Goal: Task Accomplishment & Management: Complete application form

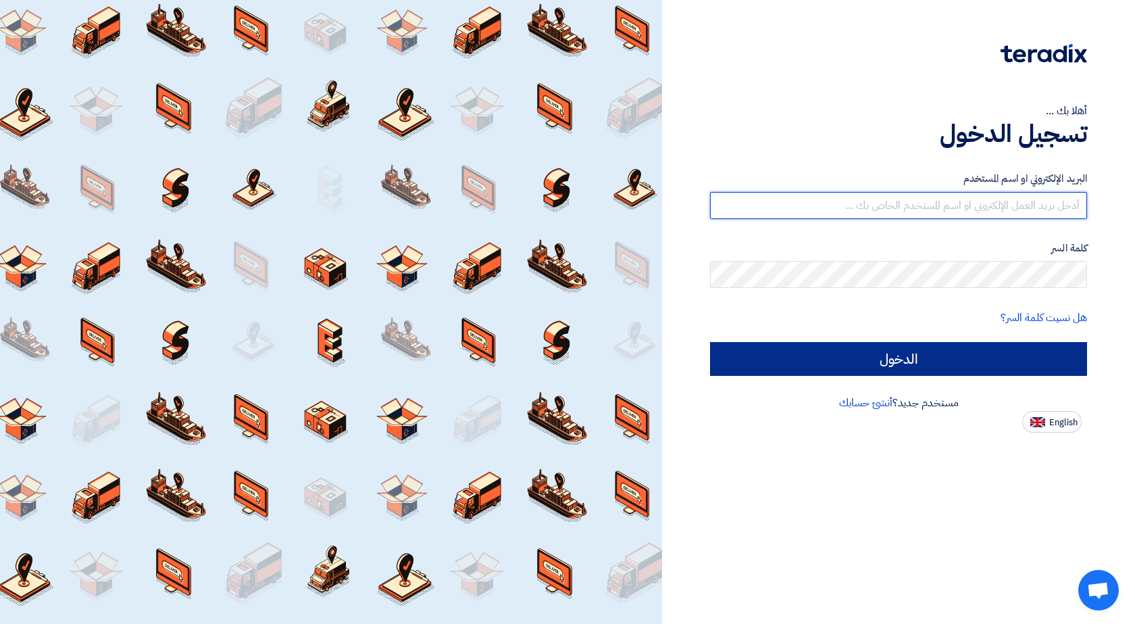
type input "[EMAIL_ADDRESS][DOMAIN_NAME]"
click at [961, 363] on input "الدخول" at bounding box center [898, 359] width 377 height 34
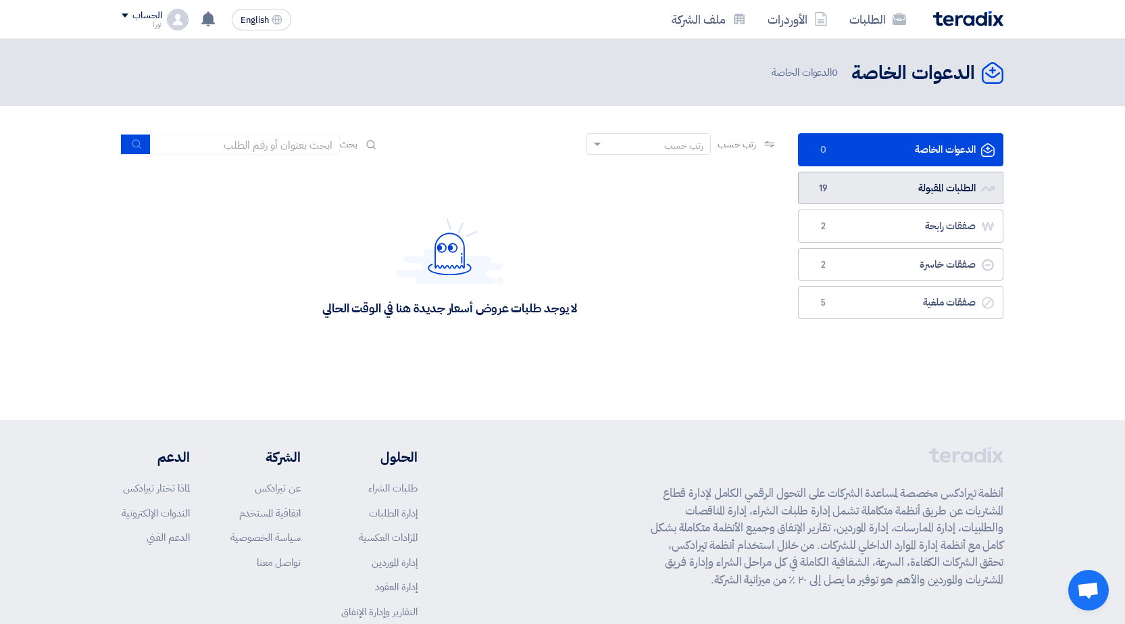
click at [922, 191] on link "الطلبات المقبولة الطلبات المقبولة 19" at bounding box center [900, 188] width 205 height 33
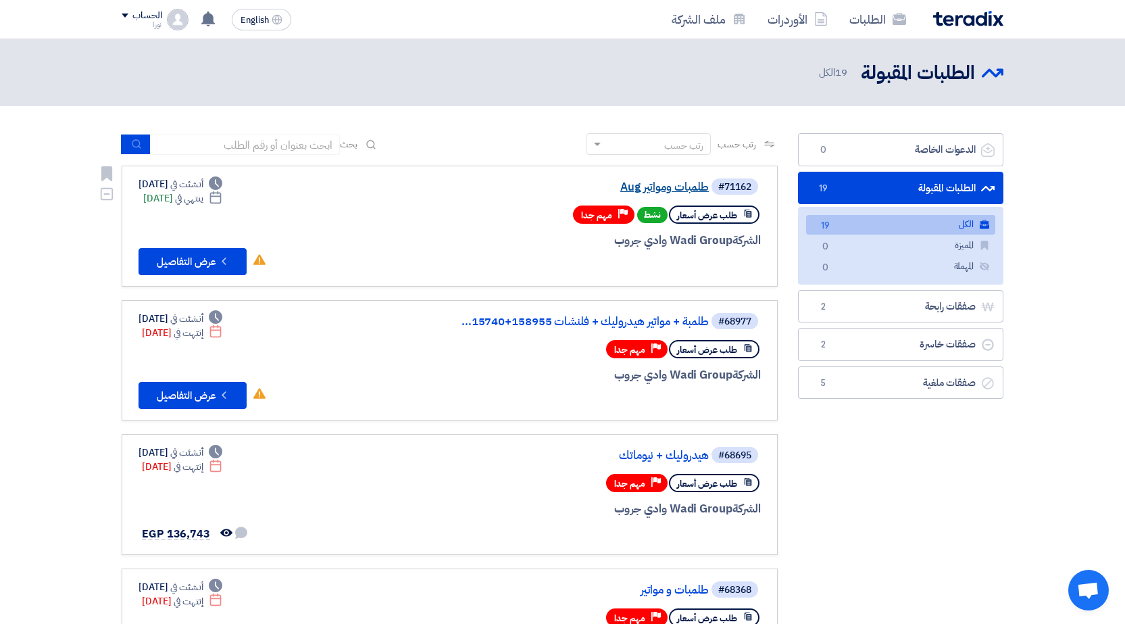
click at [664, 183] on link "طلمبات ومواتير Aug" at bounding box center [573, 187] width 270 height 12
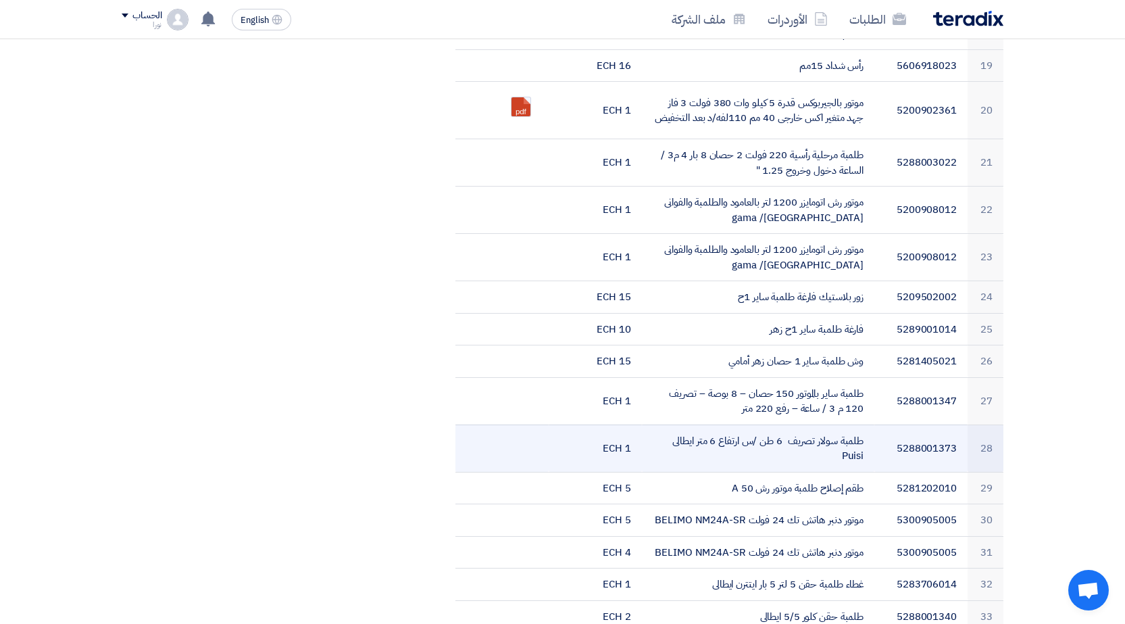
scroll to position [1216, 0]
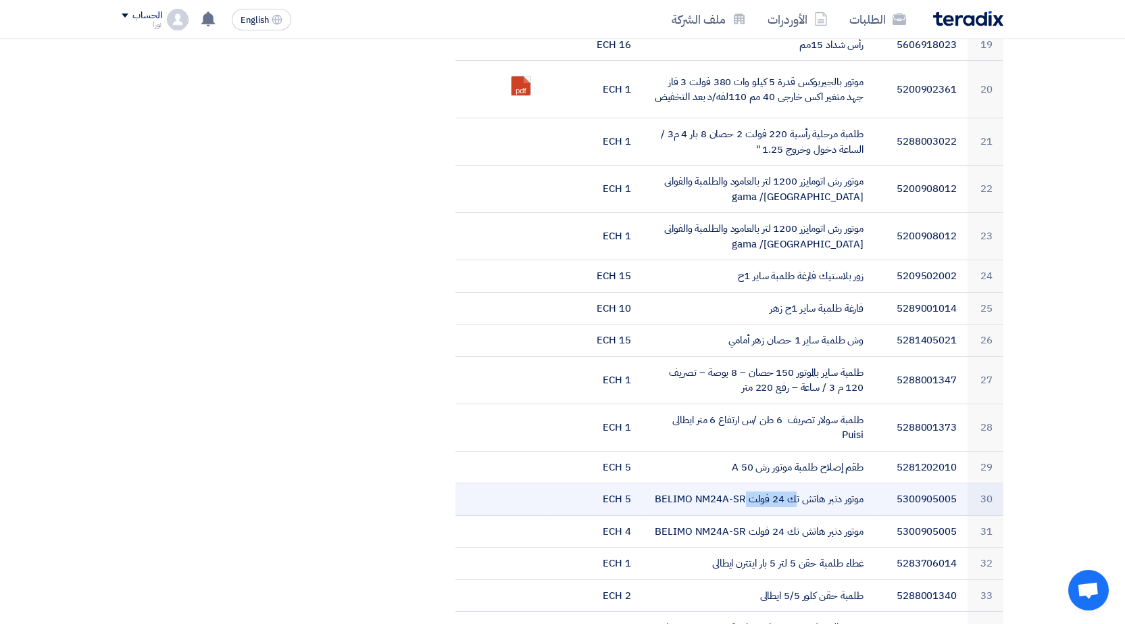
drag, startPoint x: 863, startPoint y: 484, endPoint x: 827, endPoint y: 488, distance: 36.0
click at [827, 488] on td "موتور دنبر هاتش تك 24 فولت BELIMO NM24A-SR" at bounding box center [758, 499] width 233 height 32
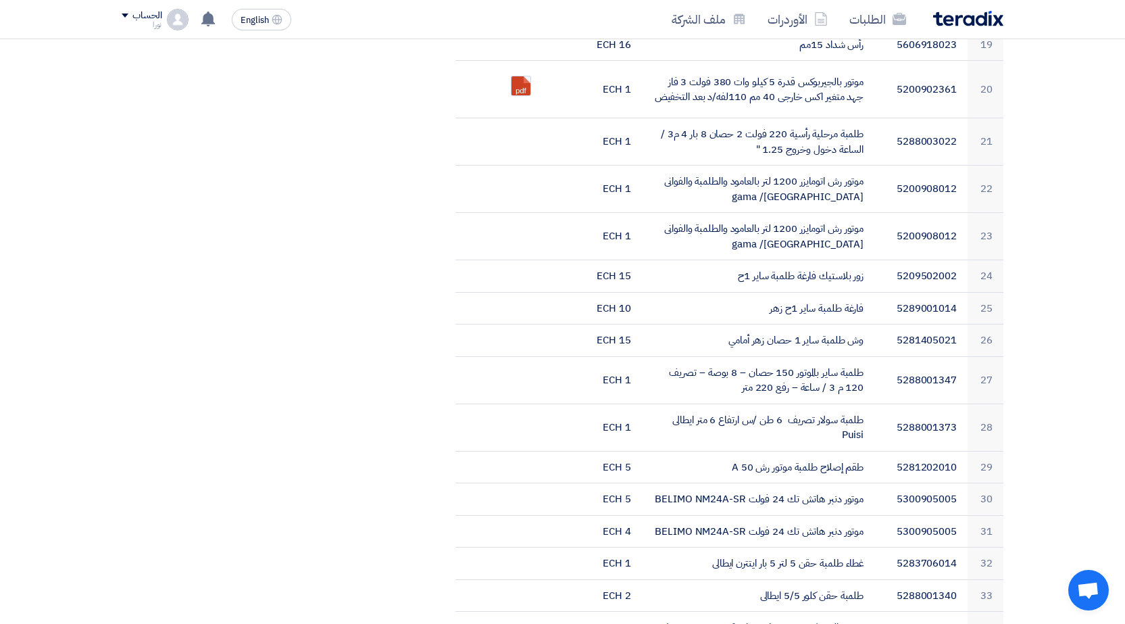
click at [380, 481] on div "مواعيد الطلب الموعد النهائي للرد Time Remaining 2 يوم : 7 ساعة : 0 دقيقة الأسئل…" at bounding box center [261, 135] width 301 height 2286
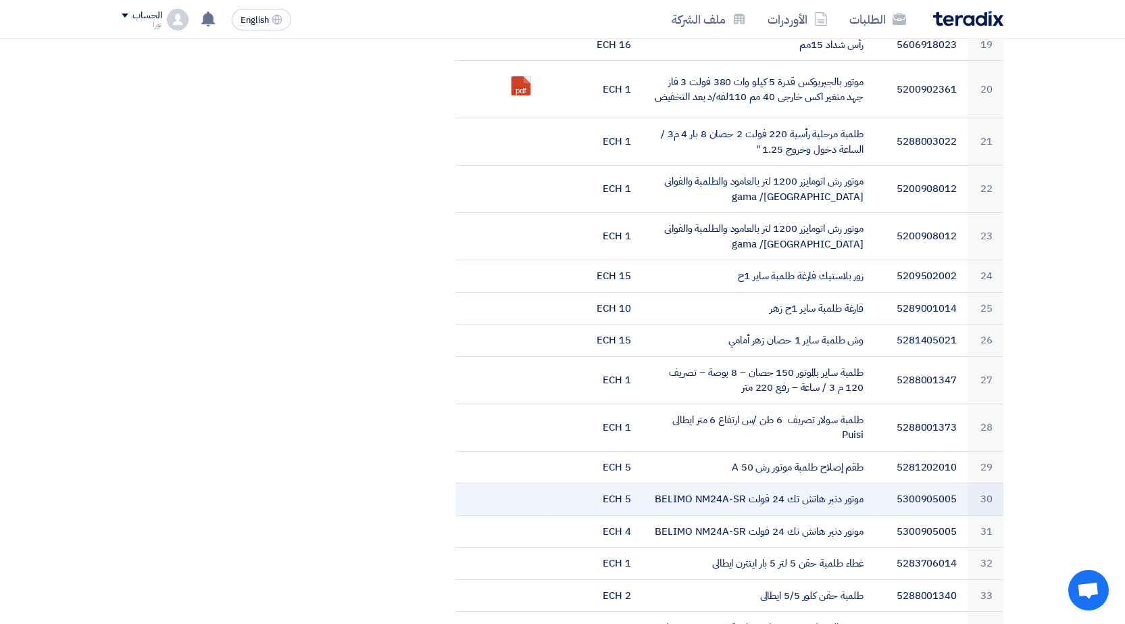
drag, startPoint x: 658, startPoint y: 480, endPoint x: 736, endPoint y: 488, distance: 78.0
click at [736, 488] on td "موتور دنبر هاتش تك 24 فولت BELIMO NM24A-SR" at bounding box center [758, 499] width 233 height 32
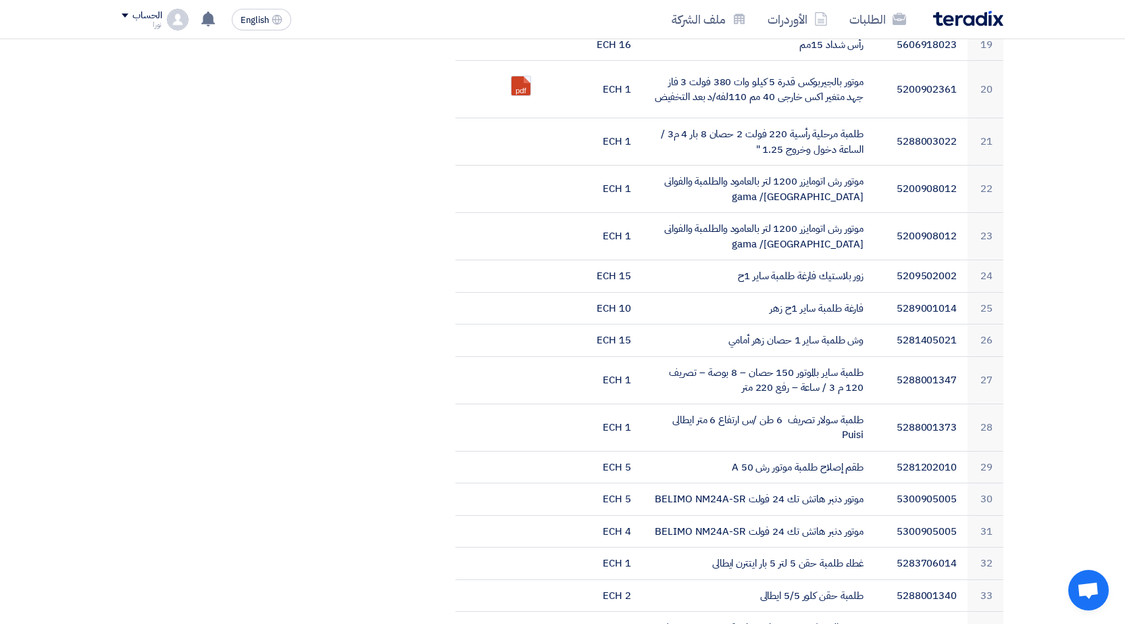
click at [246, 451] on div "مواعيد الطلب الموعد النهائي للرد Time Remaining 2 يوم : 7 ساعة : 0 دقيقة الأسئل…" at bounding box center [261, 135] width 301 height 2286
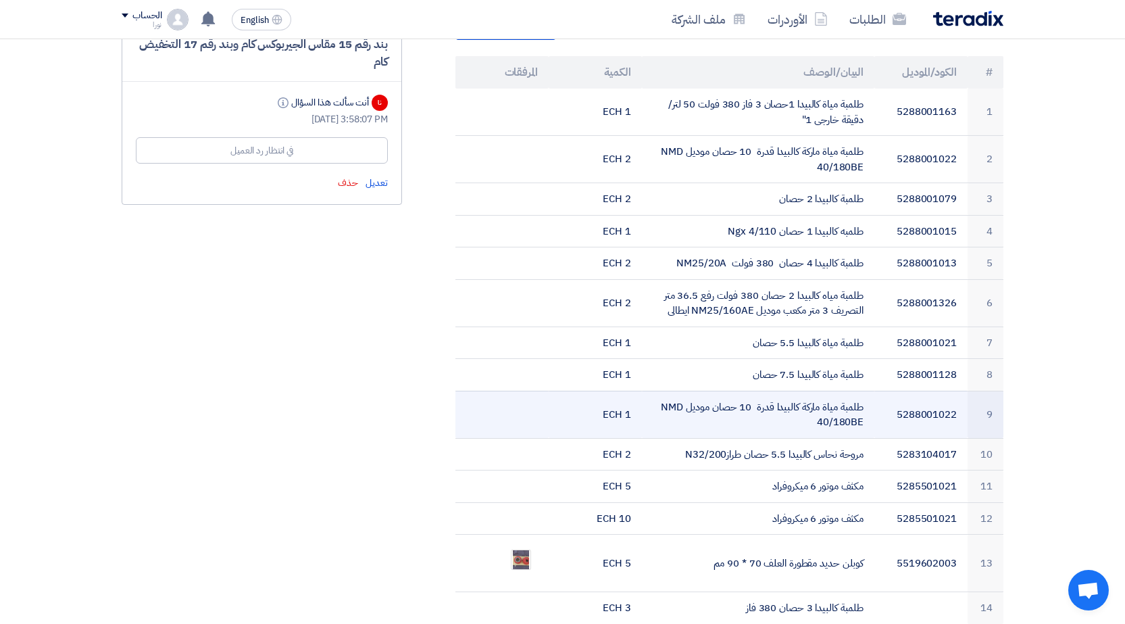
scroll to position [0, 0]
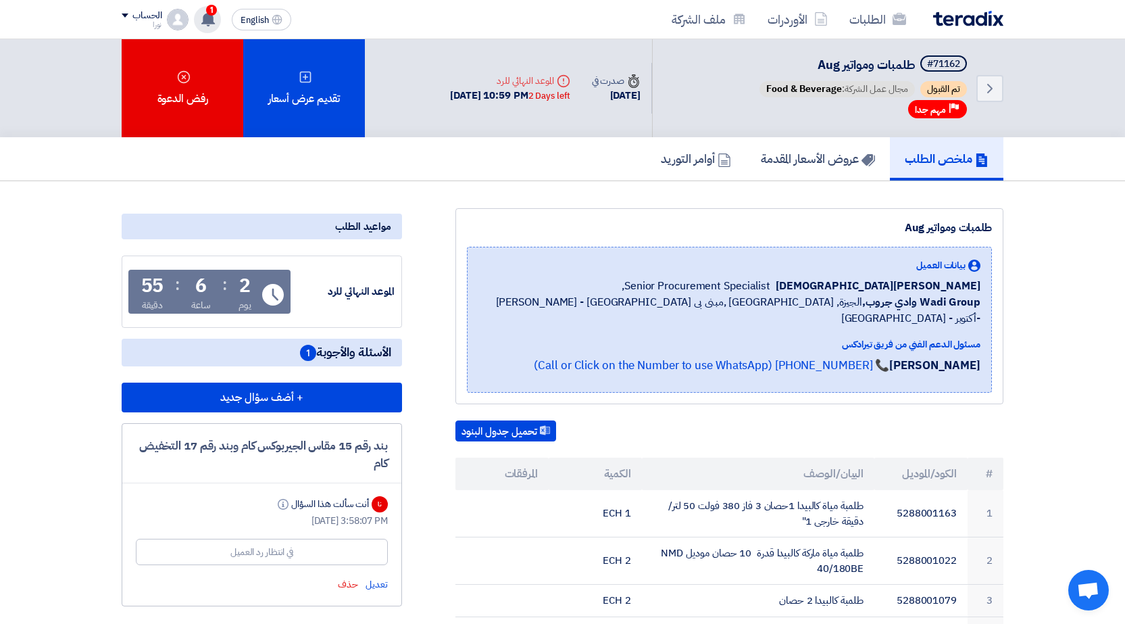
click at [218, 22] on div "1 تعديل جديد خاص بطلب شراء "طلمبات ومواتير Aug". 2 minutes ago تعديل جديد خاص ب…" at bounding box center [207, 19] width 27 height 27
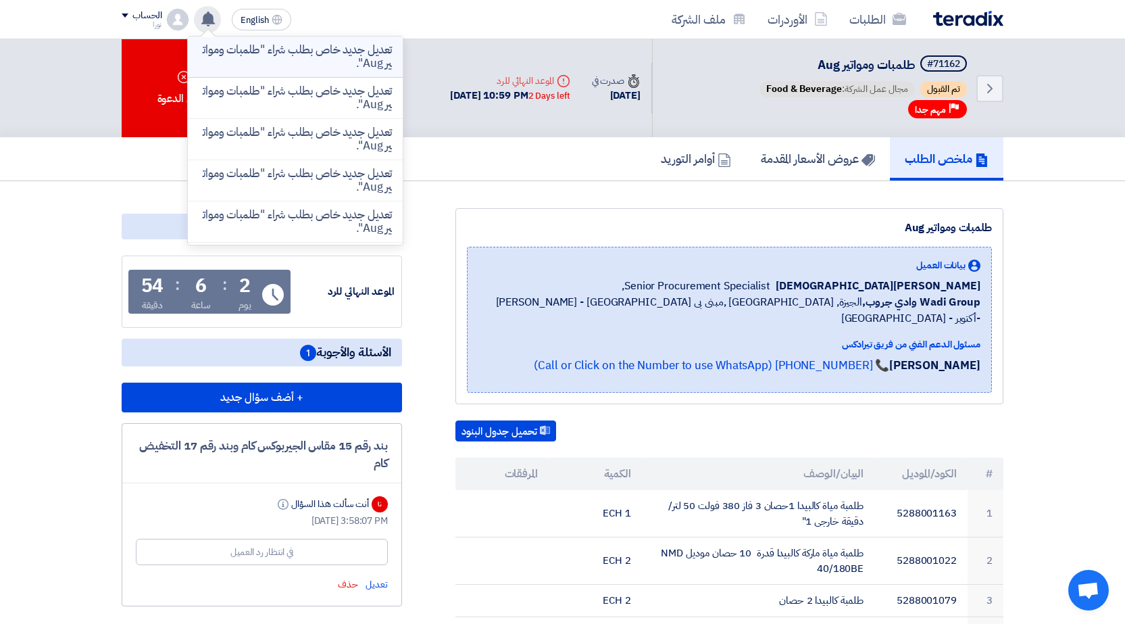
click at [322, 58] on p "تعديل جديد خاص بطلب شراء "طلمبات ومواتير Aug"." at bounding box center [295, 56] width 193 height 27
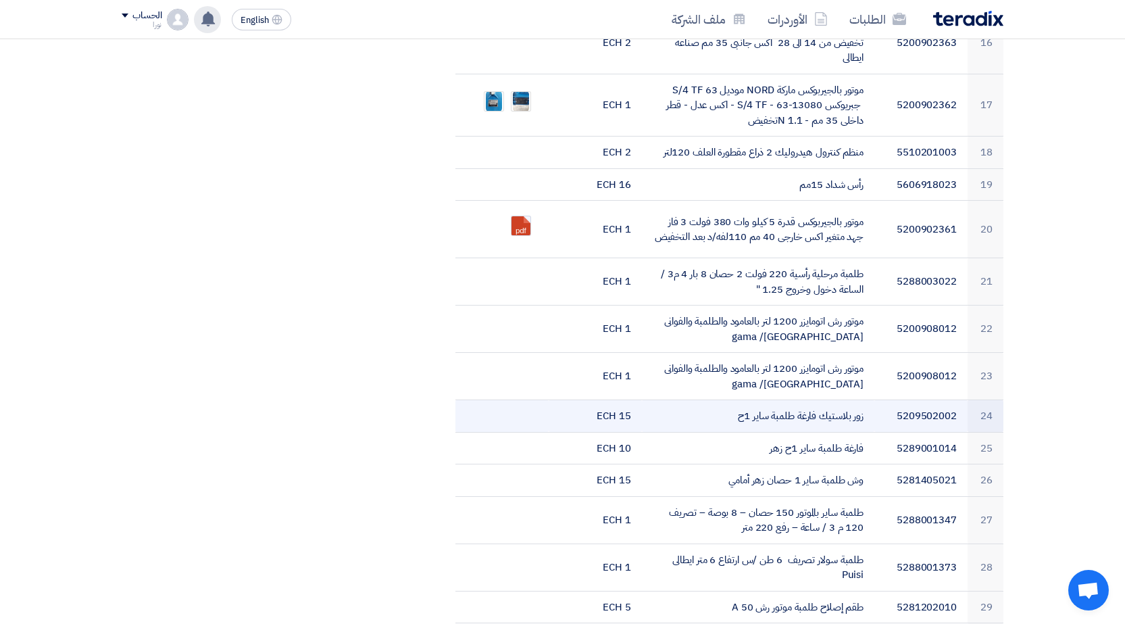
scroll to position [1216, 0]
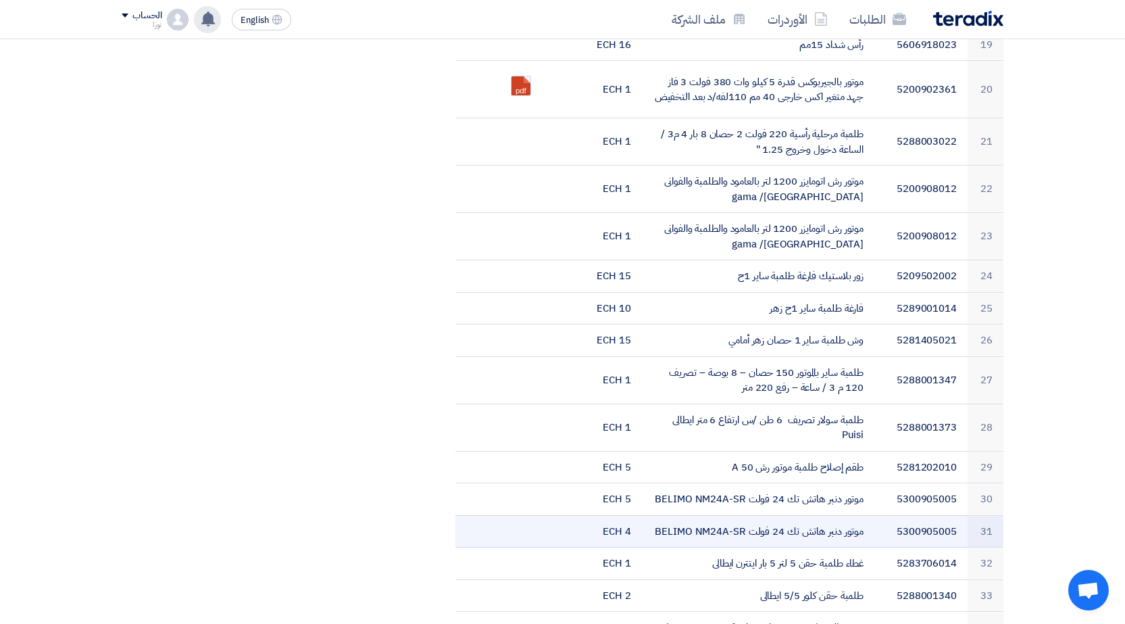
click at [863, 515] on td "موتور دنبر هاتش تك 24 فولت BELIMO NM24A-SR" at bounding box center [758, 531] width 233 height 32
drag, startPoint x: 863, startPoint y: 515, endPoint x: 649, endPoint y: 509, distance: 213.6
click at [649, 515] on td "موتور دنبر هاتش تك 24 فولت BELIMO NM24A-SR" at bounding box center [758, 531] width 233 height 32
copy td "موتور دنبر هاتش تك 24 فولت BELIMO NM24A-SR"
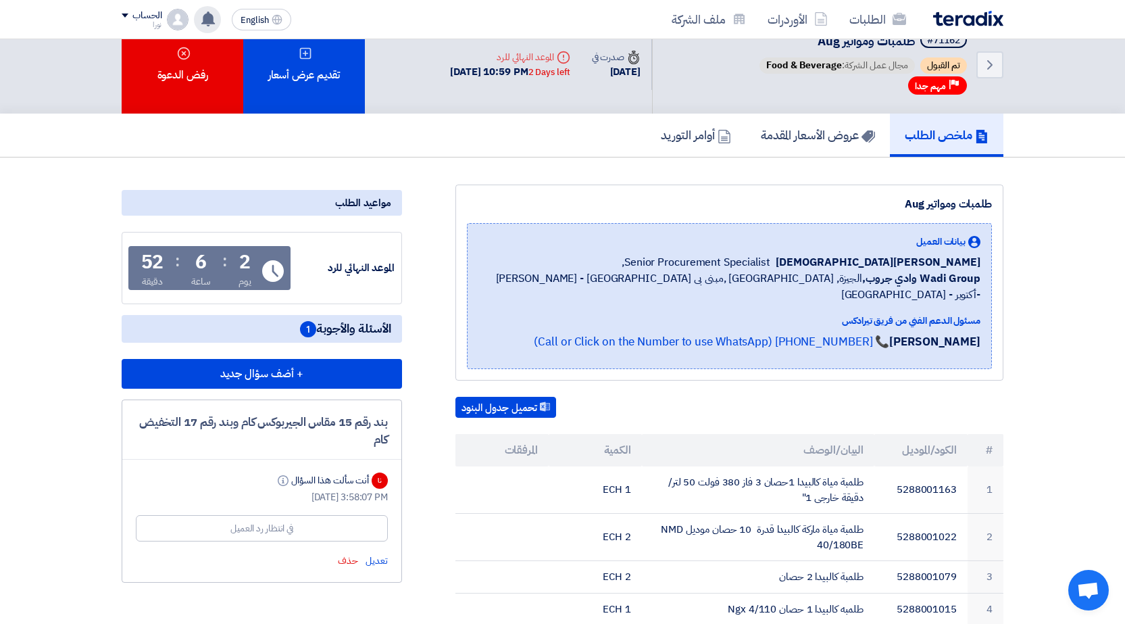
scroll to position [0, 0]
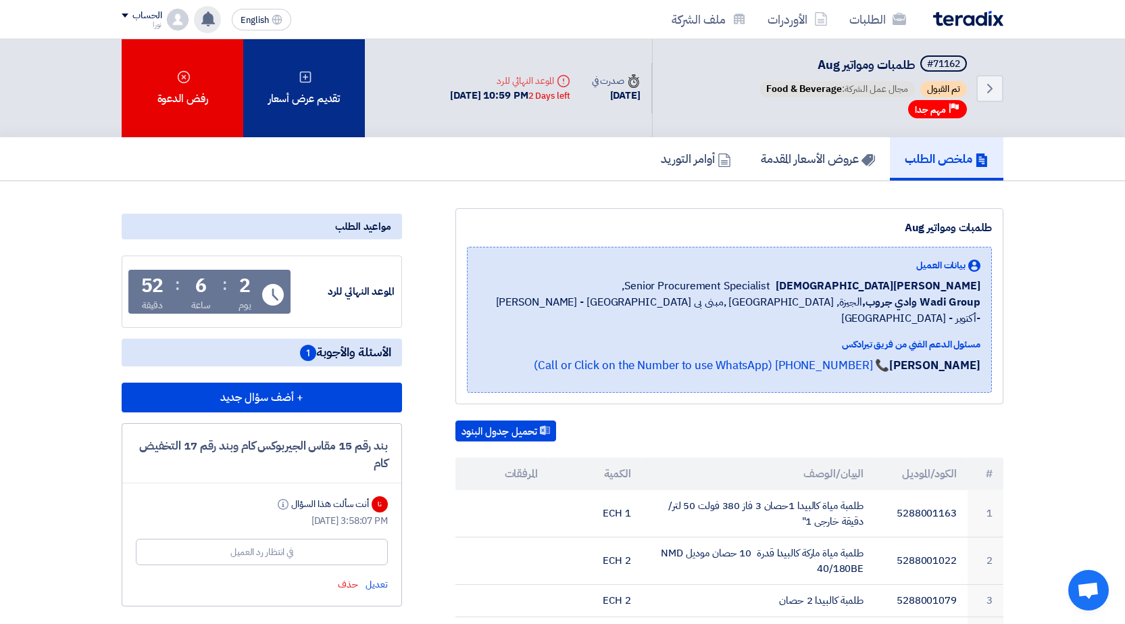
click at [337, 107] on div "تقديم عرض أسعار" at bounding box center [304, 88] width 122 height 98
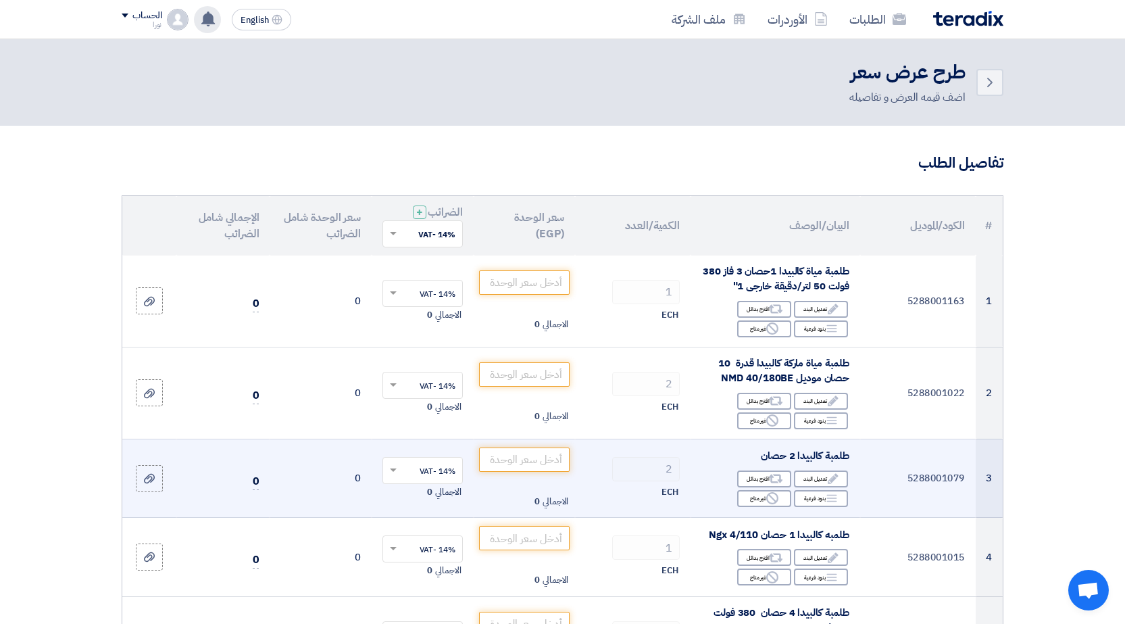
scroll to position [68, 0]
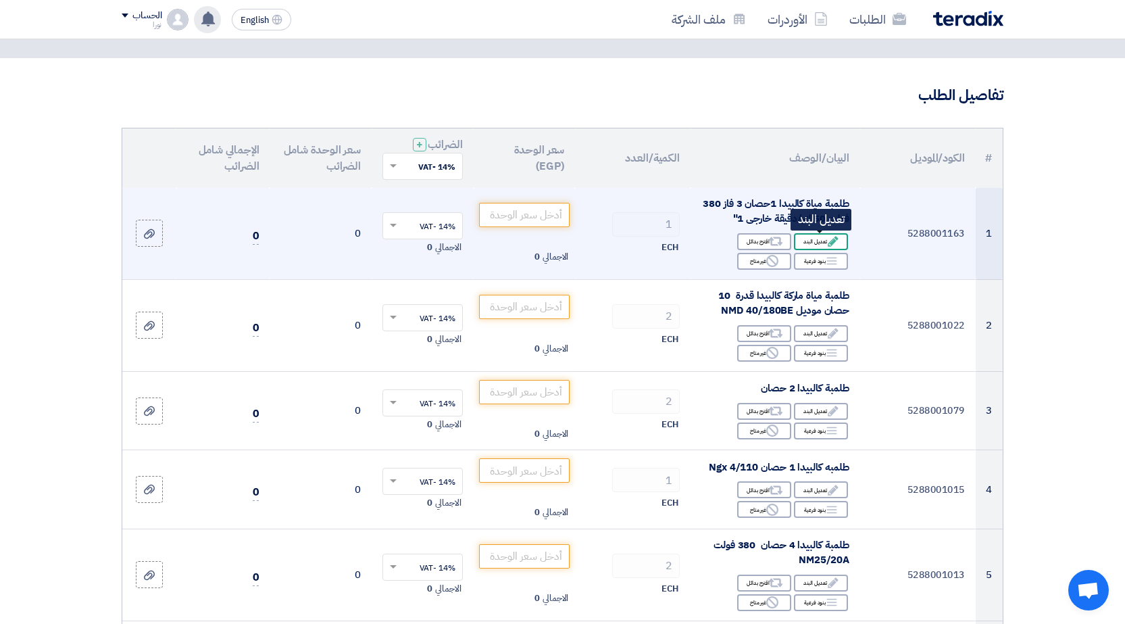
click at [821, 243] on div "Edit تعديل البند" at bounding box center [821, 241] width 54 height 17
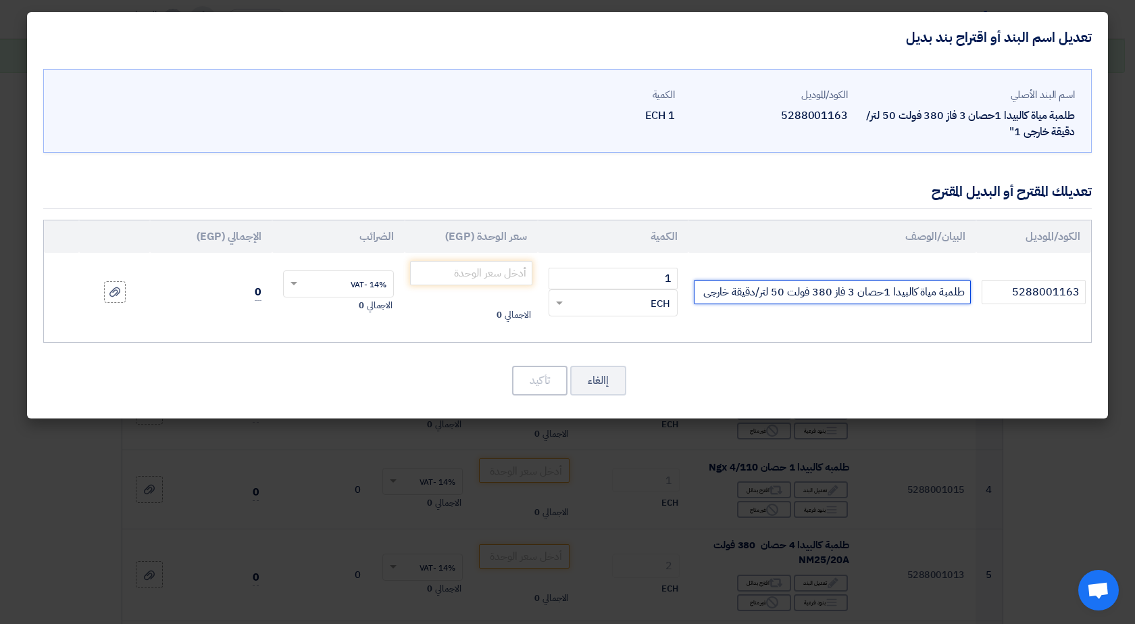
click at [855, 290] on input "طلمبة مياة كالبيدا 1حصان 3 فاز 380 فولت 50 لتر/دقيقة خارجى 1"" at bounding box center [832, 292] width 277 height 24
drag, startPoint x: 812, startPoint y: 290, endPoint x: 824, endPoint y: 290, distance: 11.5
click at [824, 290] on input "طلمبة مياة كالبيدا 1حصان 1 فاز 380 فولت 50 لتر/دقيقة خارجى 1"" at bounding box center [832, 292] width 277 height 24
type input "طلمبة مياة كالبيدا 1حصان 1 فاز 220 فولت 50 لتر/دقيقة خارجى 1""
click at [482, 275] on input "number" at bounding box center [471, 273] width 122 height 24
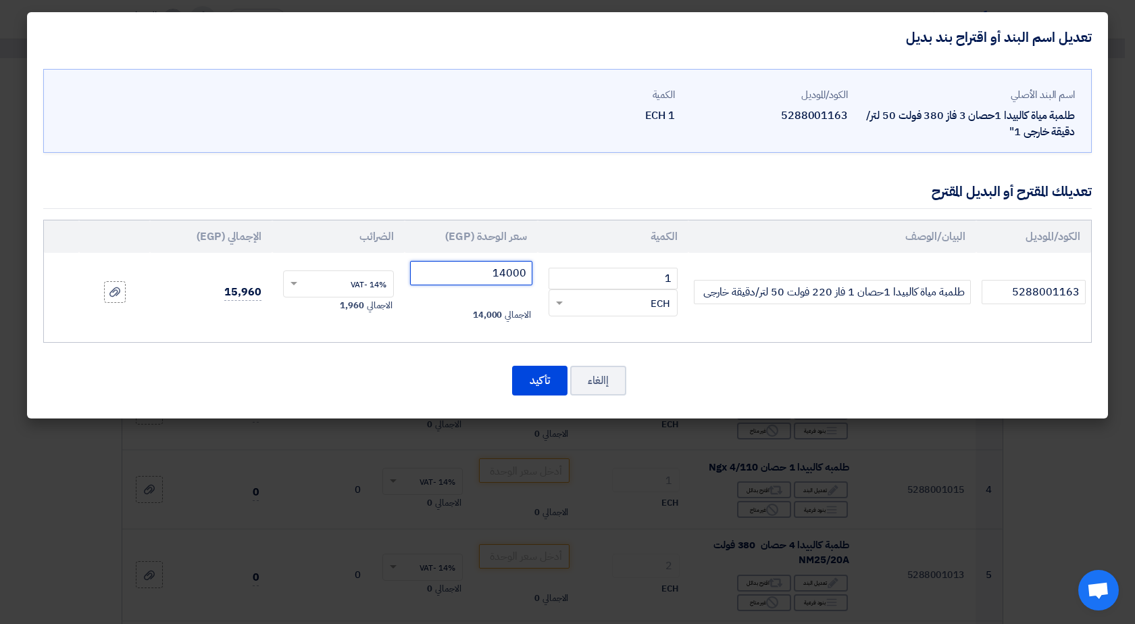
type input "14000"
click at [376, 316] on td "14% -VAT × الاجمالي 1,960" at bounding box center [338, 292] width 133 height 78
click at [538, 388] on button "تأكيد" at bounding box center [539, 380] width 55 height 30
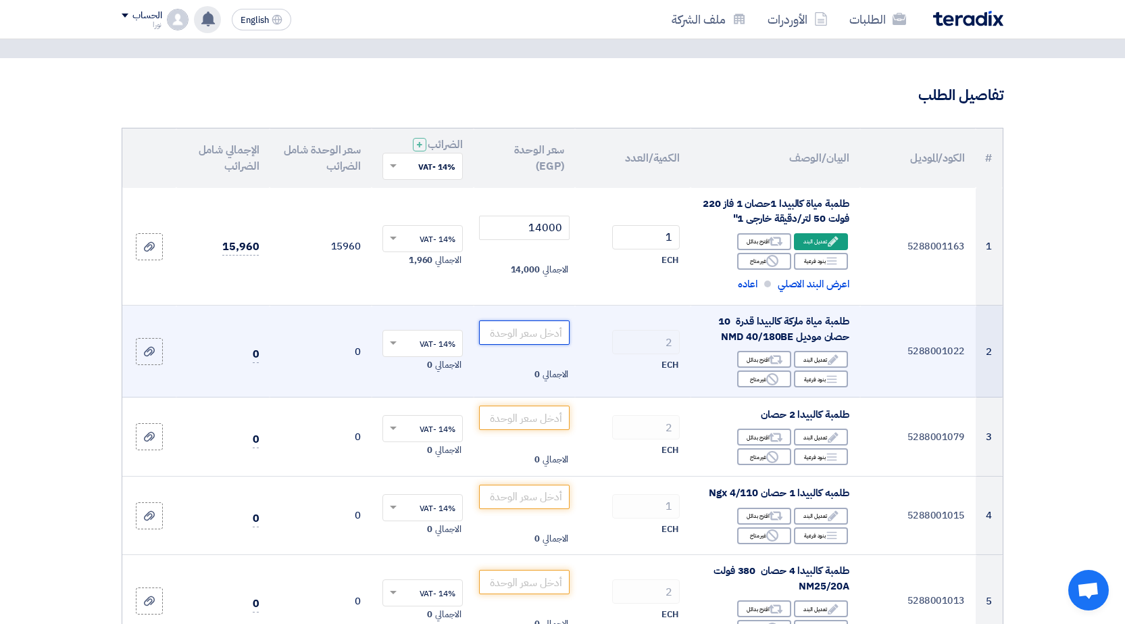
click at [544, 334] on input "number" at bounding box center [524, 332] width 91 height 24
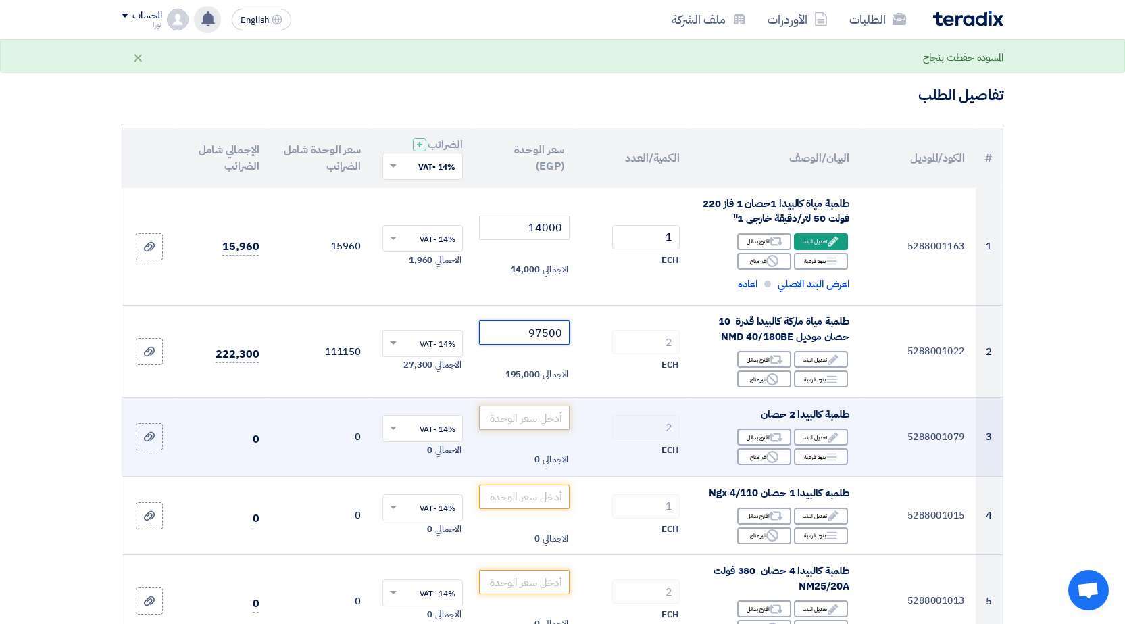
type input "97500"
click at [530, 420] on input "number" at bounding box center [524, 417] width 91 height 24
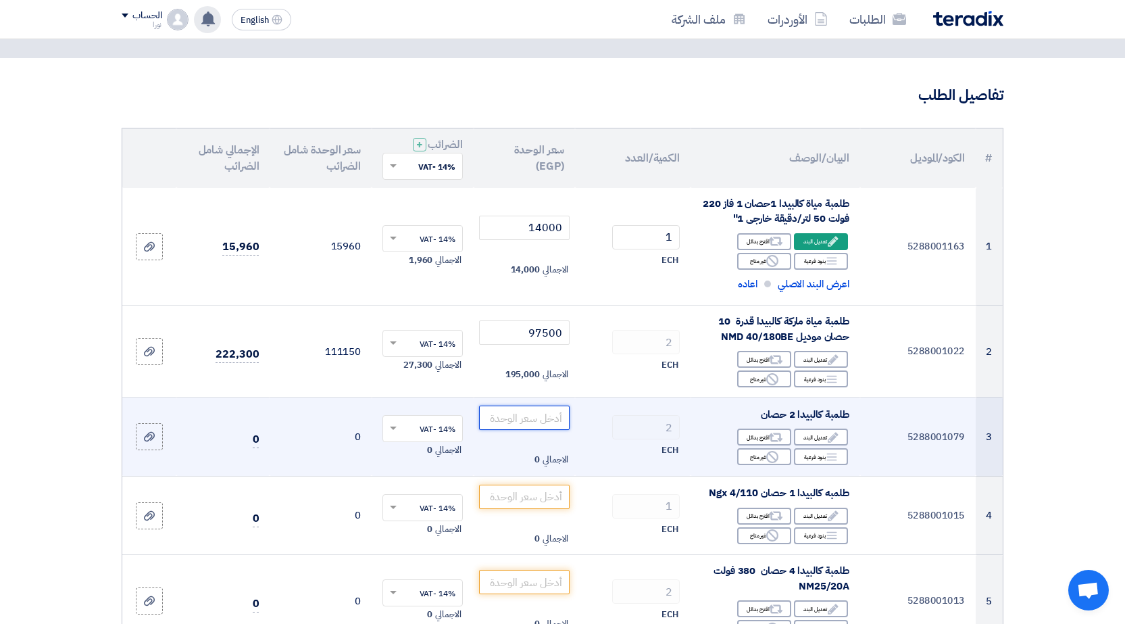
click at [543, 420] on input "number" at bounding box center [524, 417] width 91 height 24
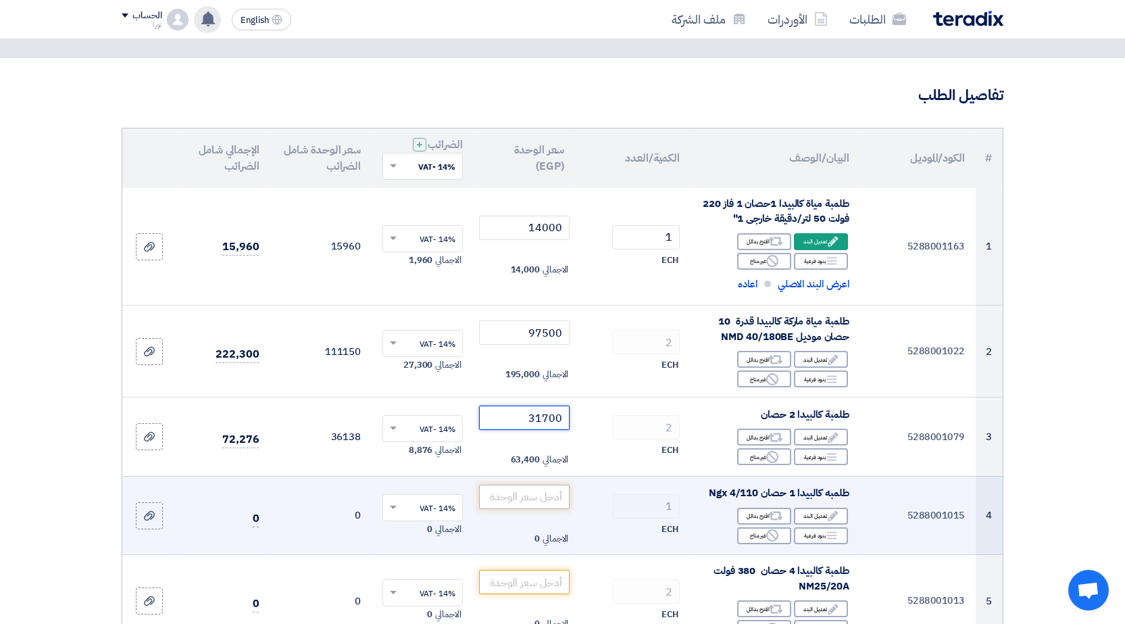
type input "31700"
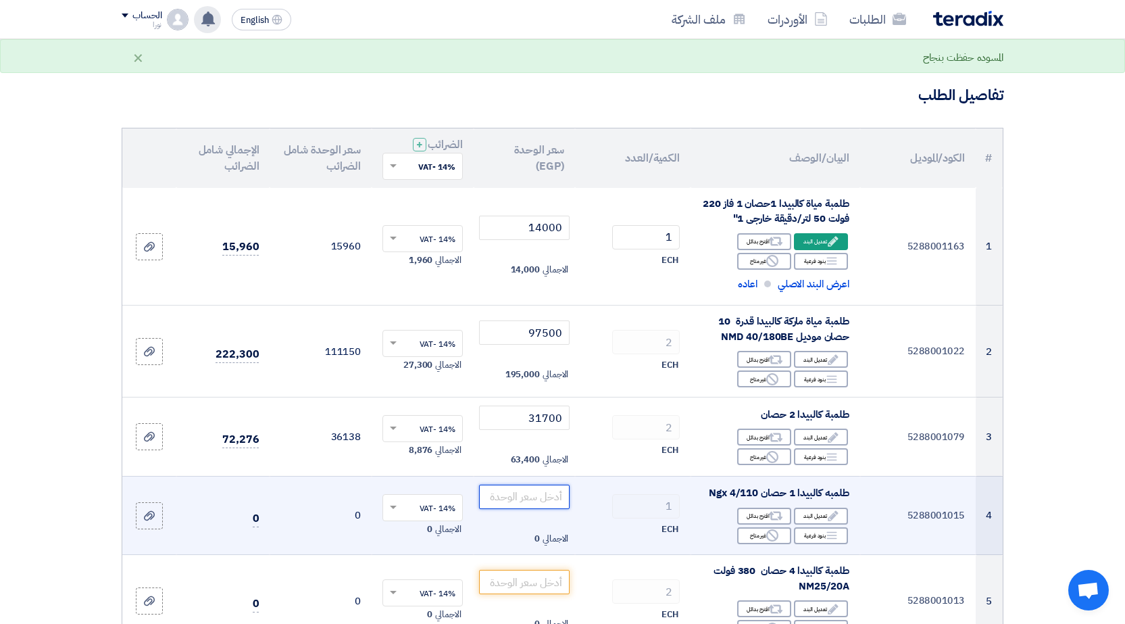
click at [520, 503] on input "number" at bounding box center [524, 496] width 91 height 24
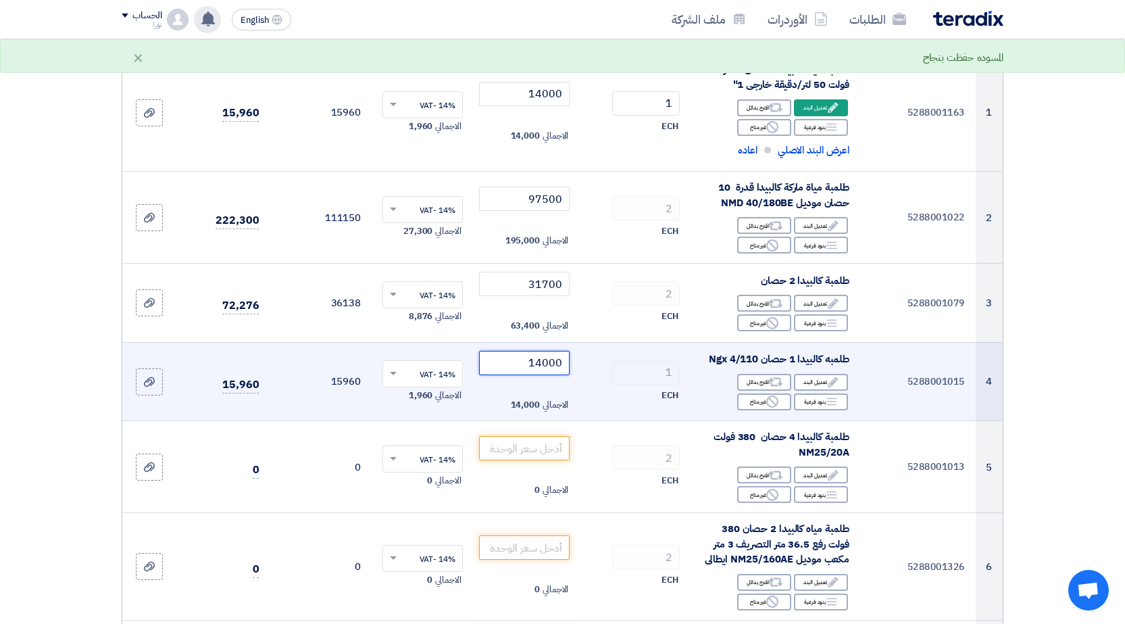
scroll to position [203, 0]
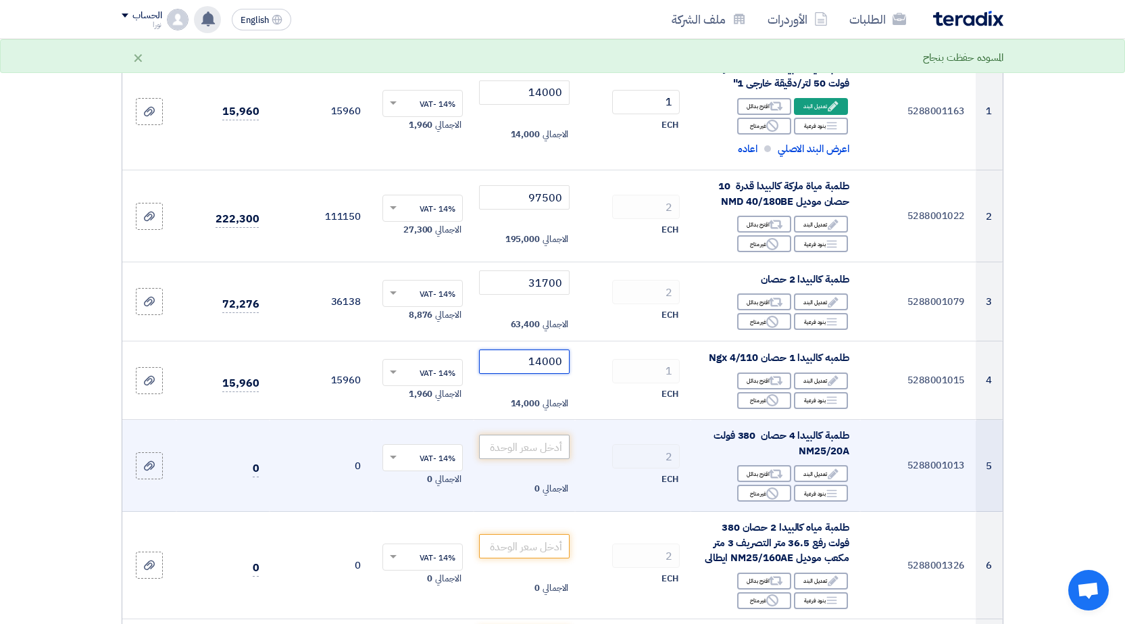
type input "14000"
click at [526, 450] on input "number" at bounding box center [524, 446] width 91 height 24
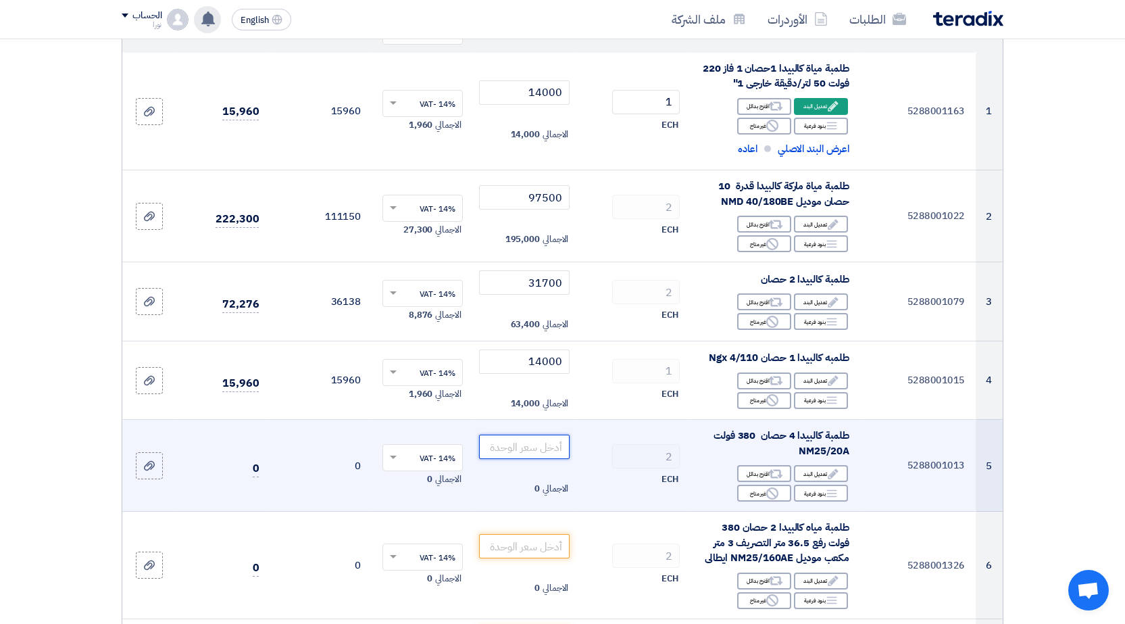
click at [548, 453] on input "number" at bounding box center [524, 446] width 91 height 24
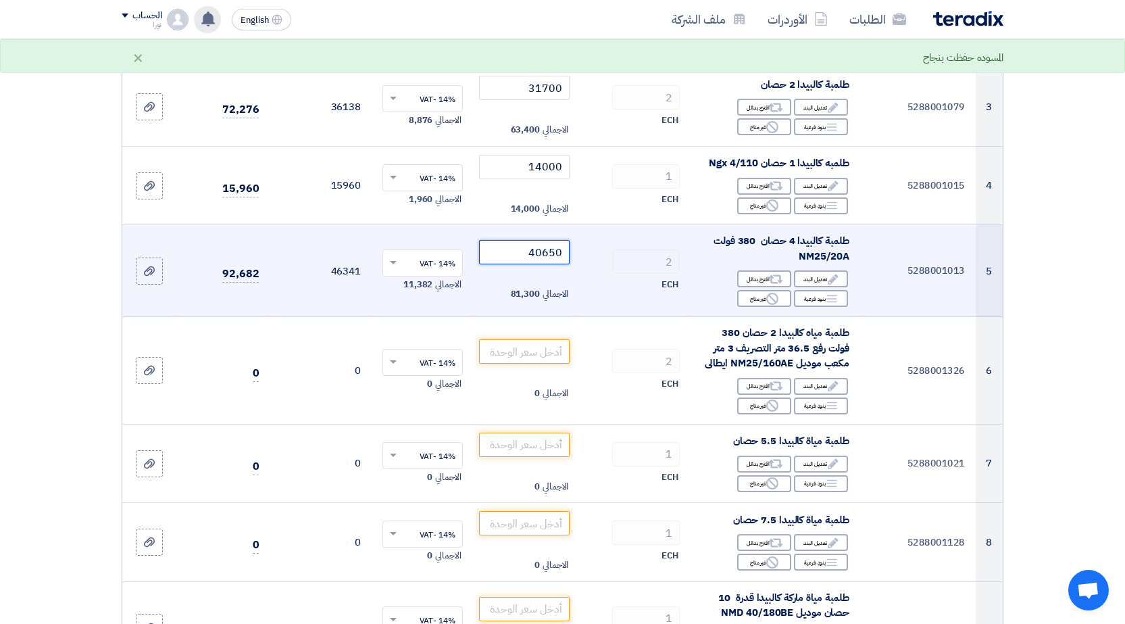
scroll to position [405, 0]
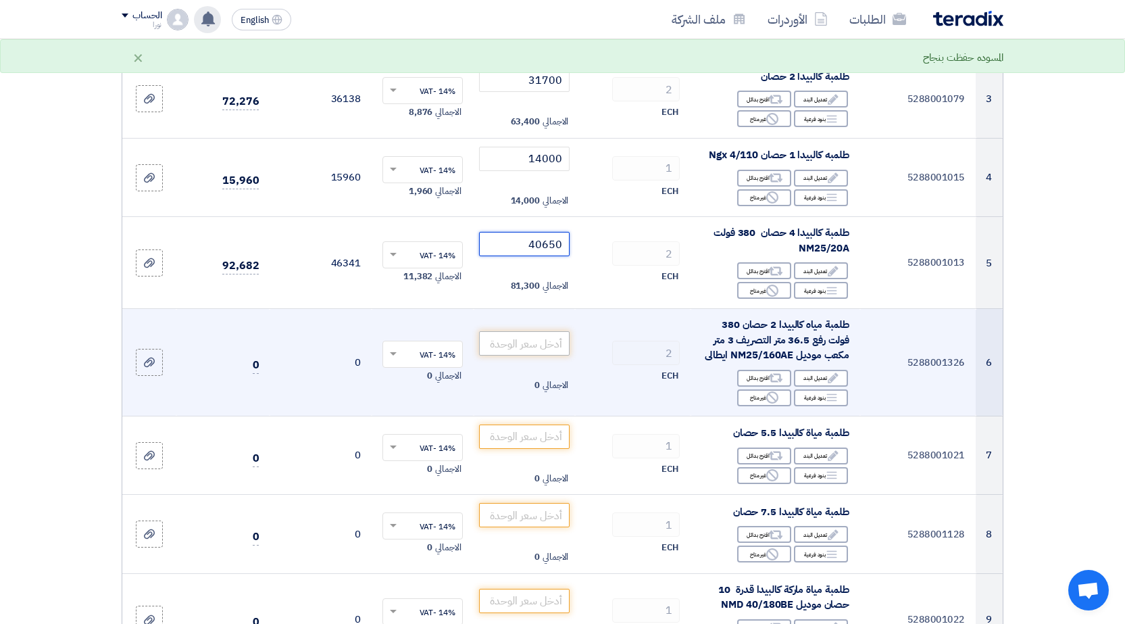
type input "40650"
click at [536, 349] on input "number" at bounding box center [524, 343] width 91 height 24
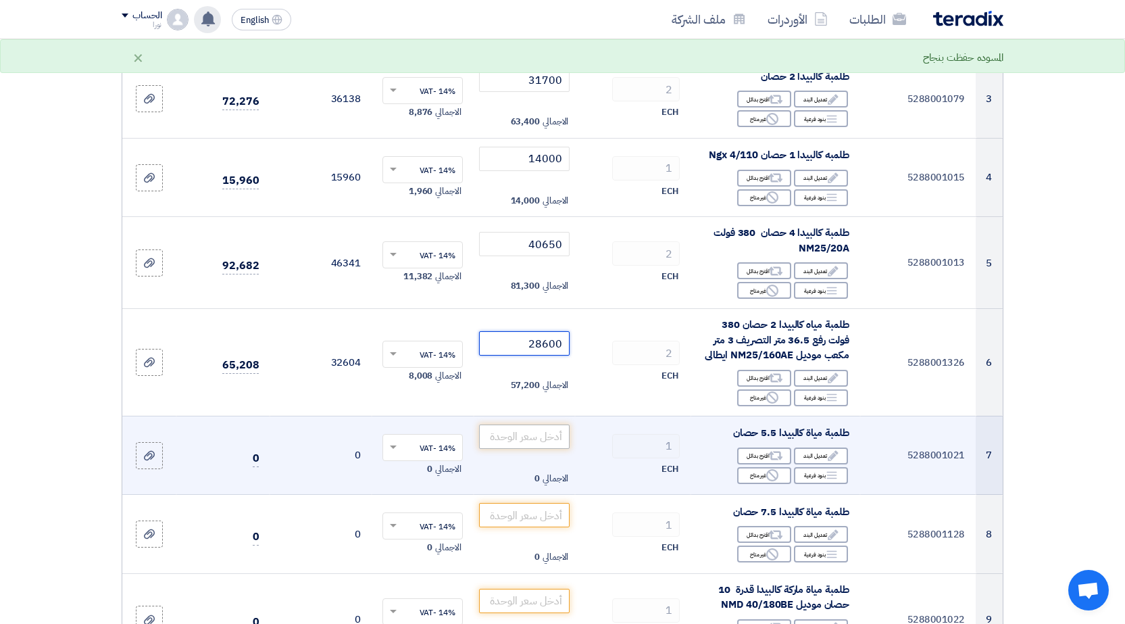
type input "28600"
click at [517, 440] on input "number" at bounding box center [524, 436] width 91 height 24
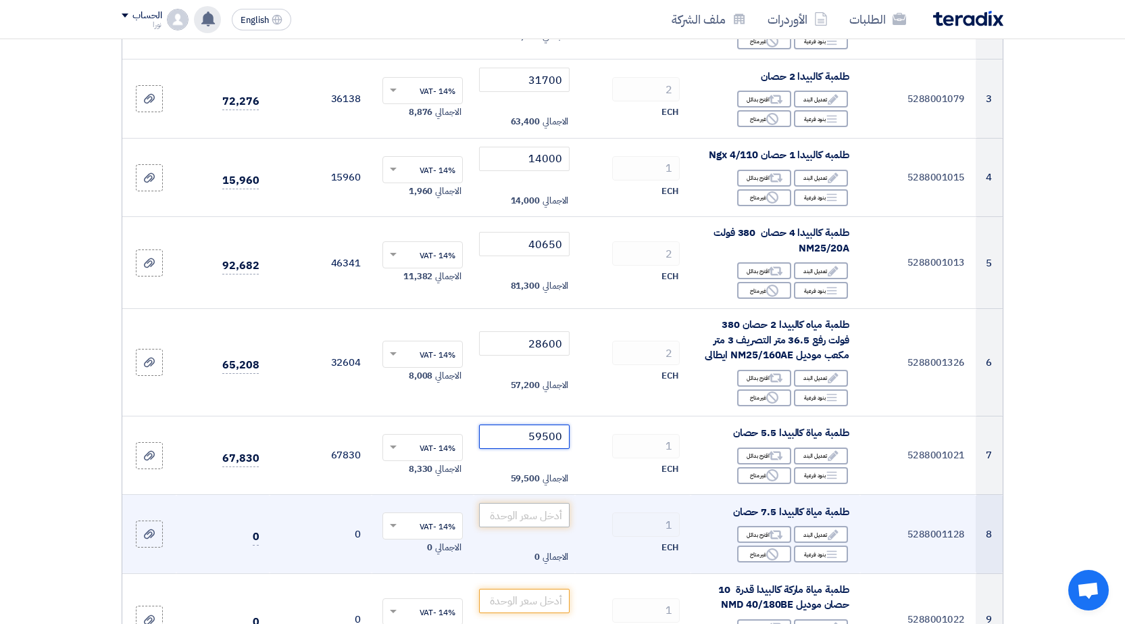
type input "59500"
click at [533, 520] on input "number" at bounding box center [524, 515] width 91 height 24
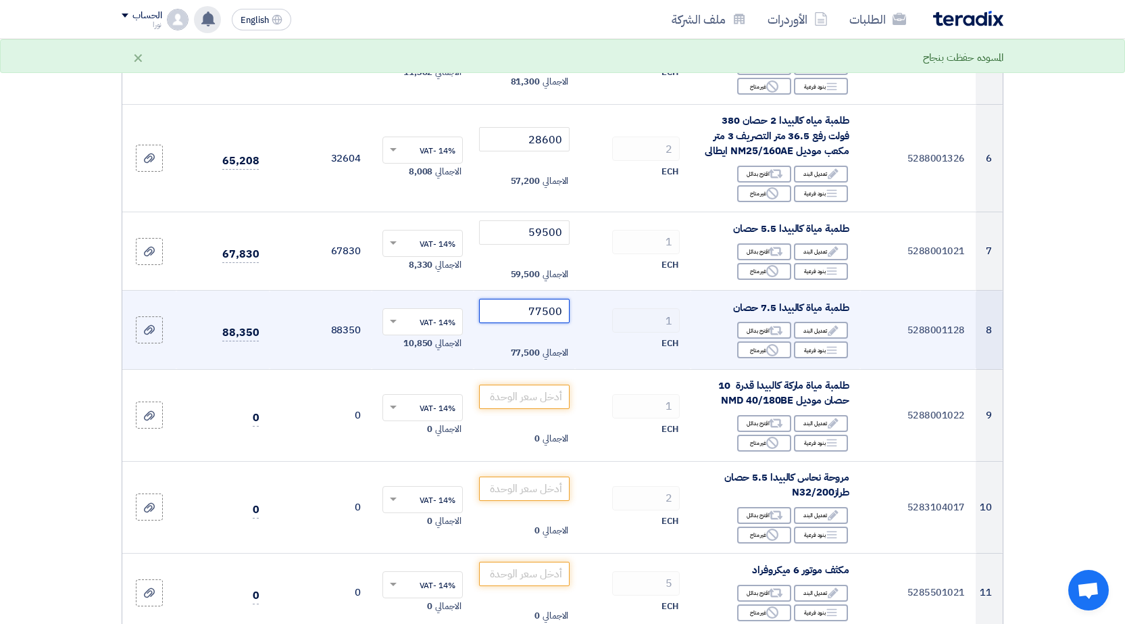
scroll to position [676, 0]
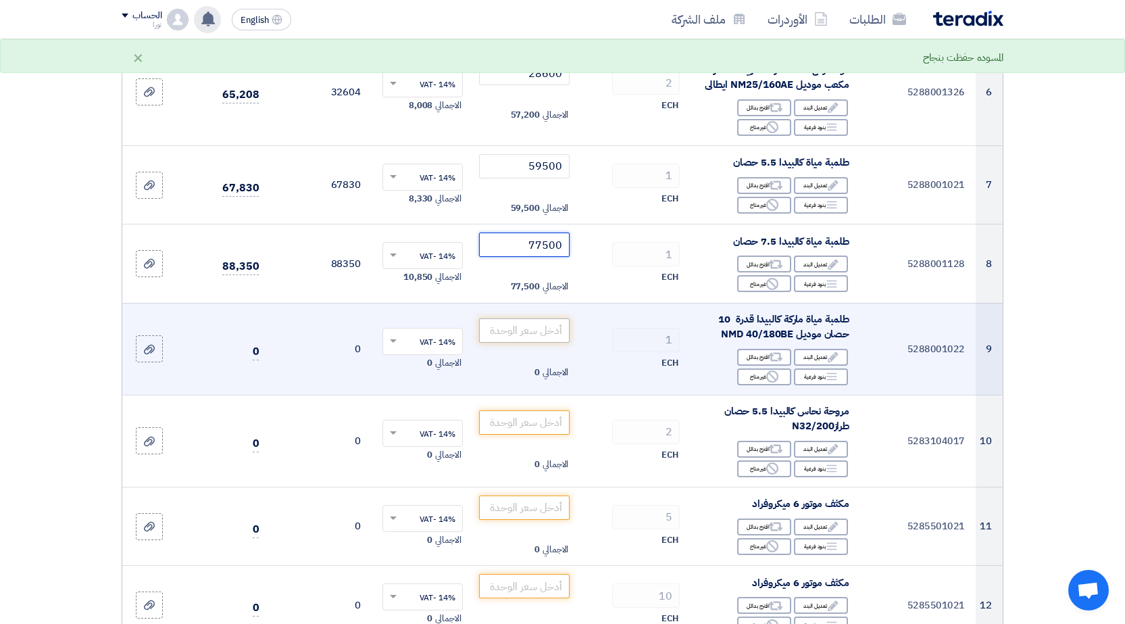
type input "77500"
click at [543, 328] on input "number" at bounding box center [524, 330] width 91 height 24
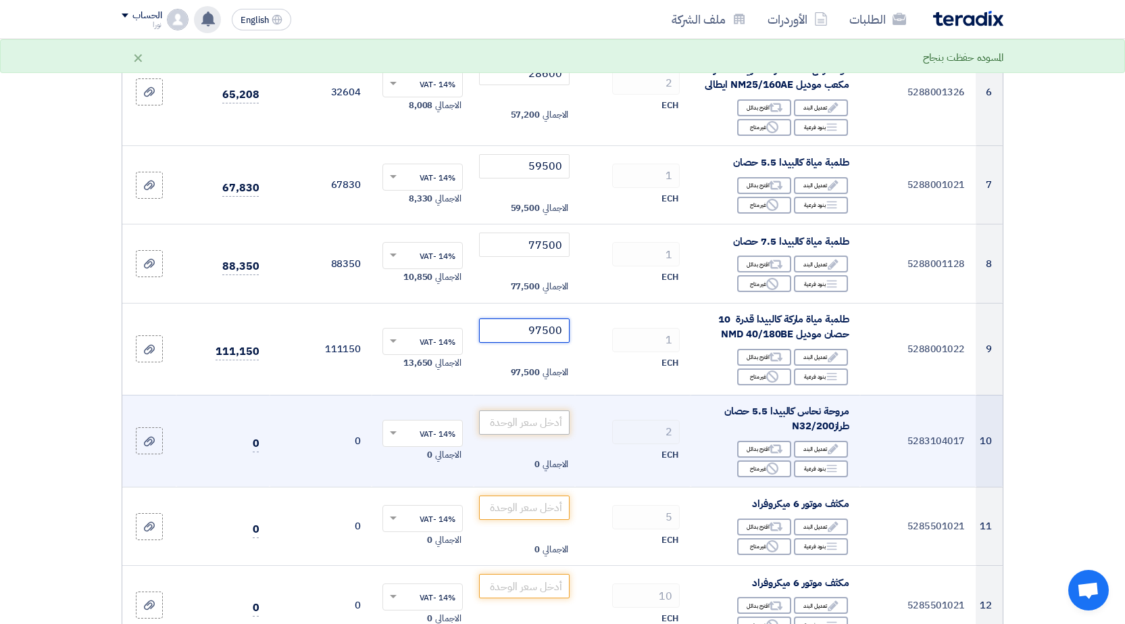
type input "97500"
click at [547, 424] on input "number" at bounding box center [524, 422] width 91 height 24
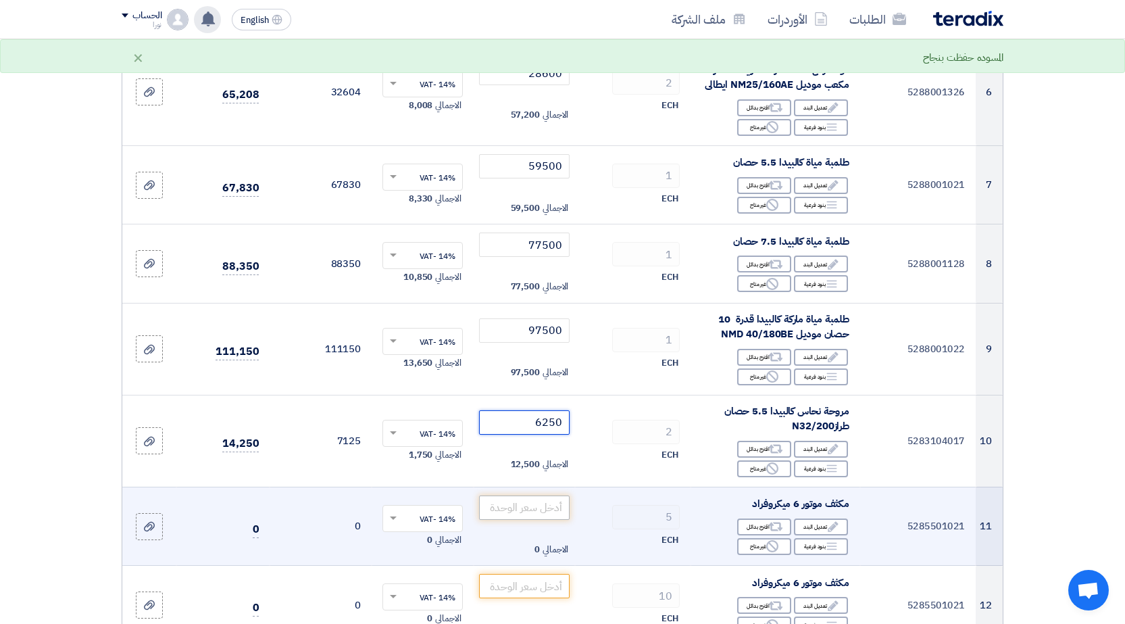
type input "6250"
click at [543, 502] on input "number" at bounding box center [524, 507] width 91 height 24
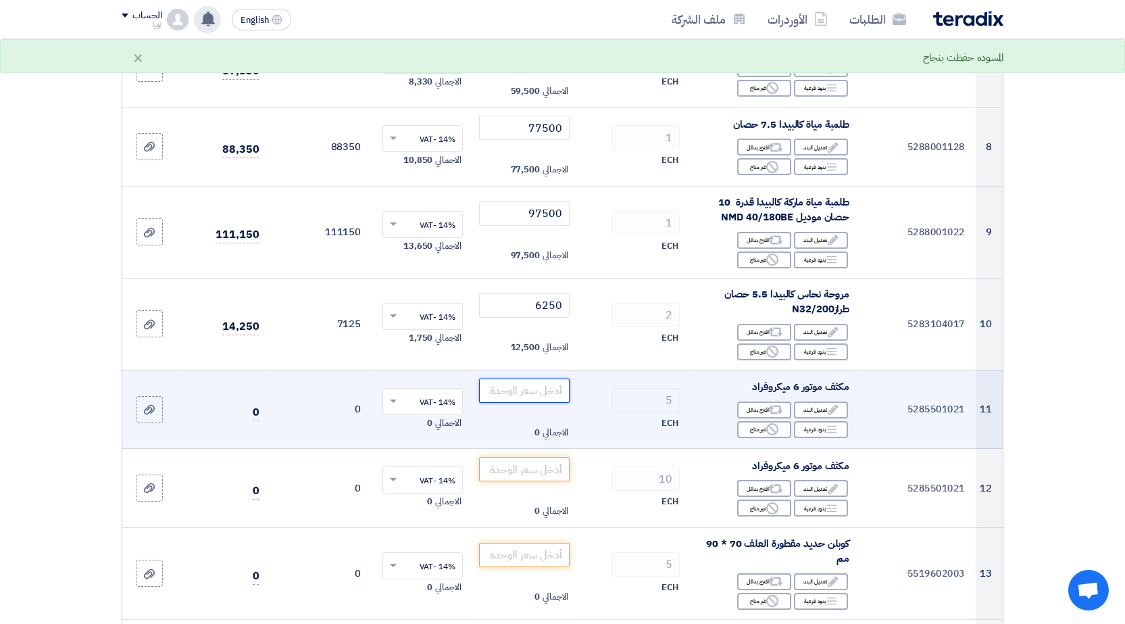
scroll to position [811, 0]
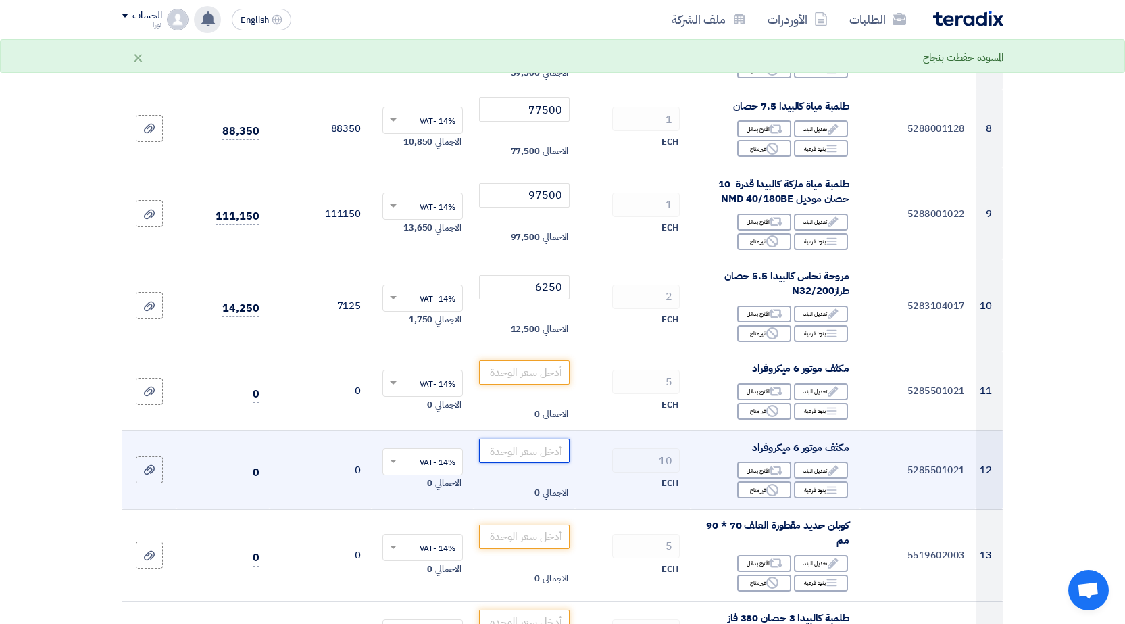
click at [551, 455] on input "number" at bounding box center [524, 450] width 91 height 24
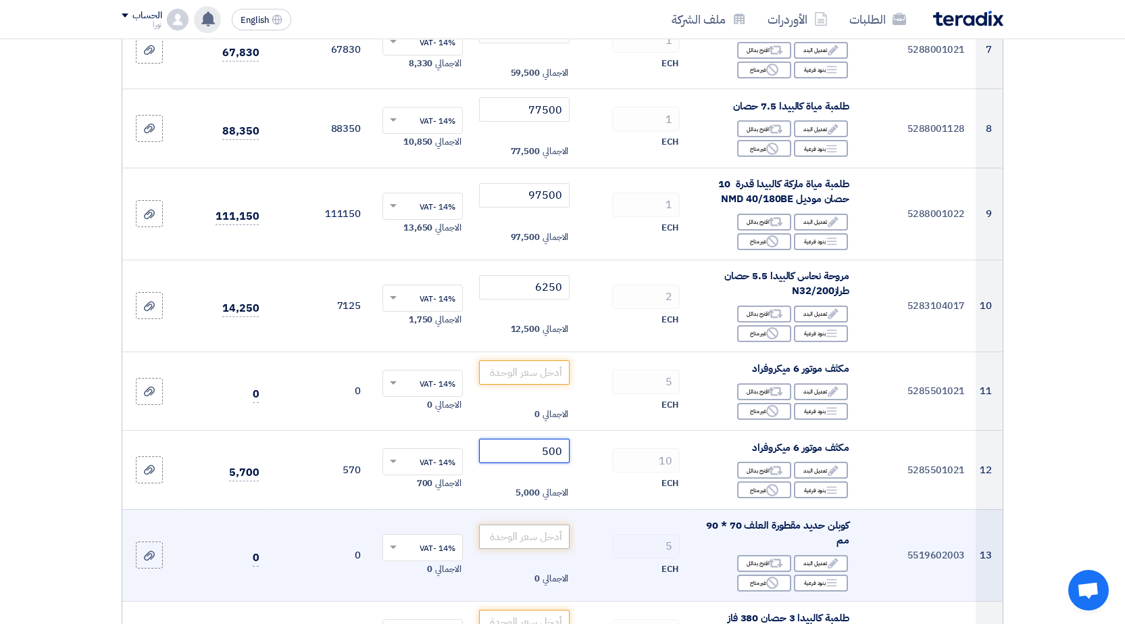
type input "500"
click at [520, 537] on input "number" at bounding box center [524, 536] width 91 height 24
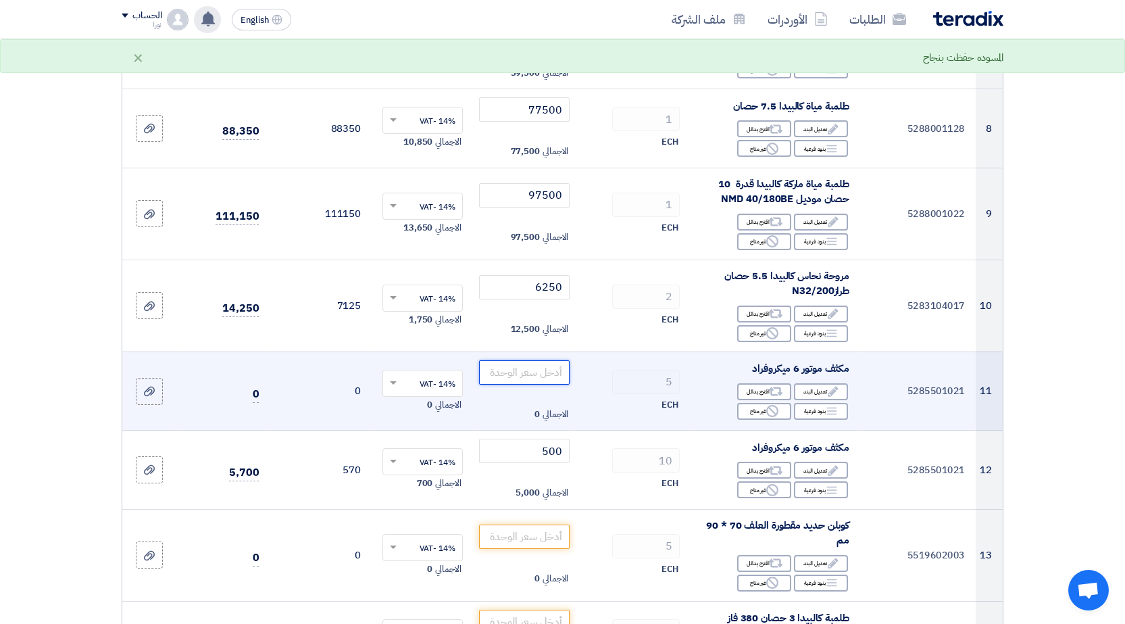
click at [528, 375] on input "number" at bounding box center [524, 372] width 91 height 24
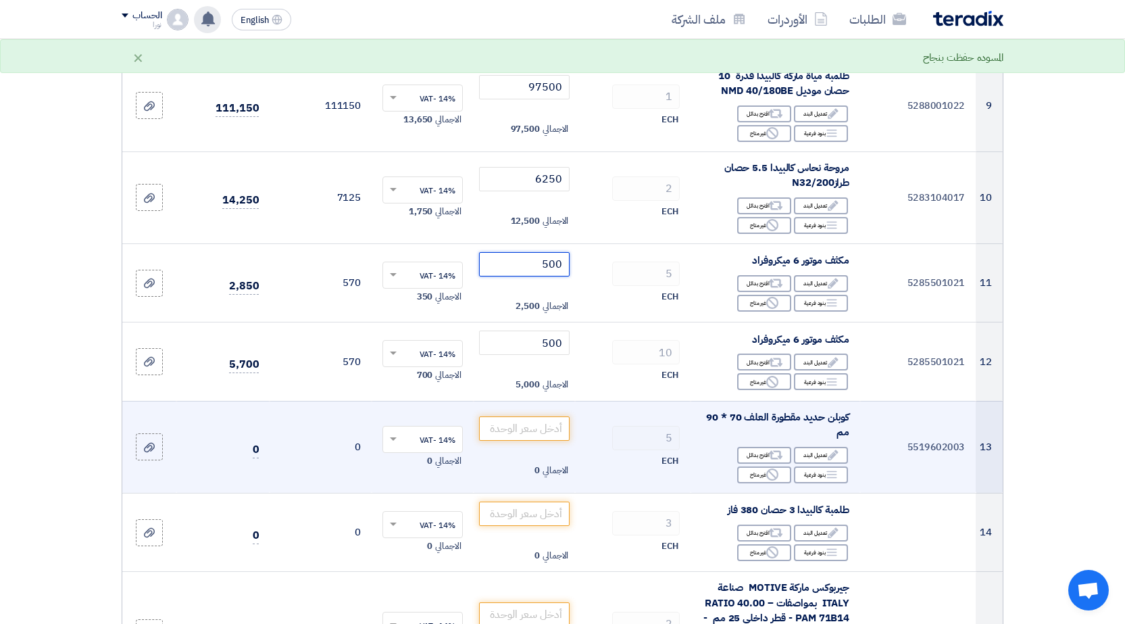
scroll to position [946, 0]
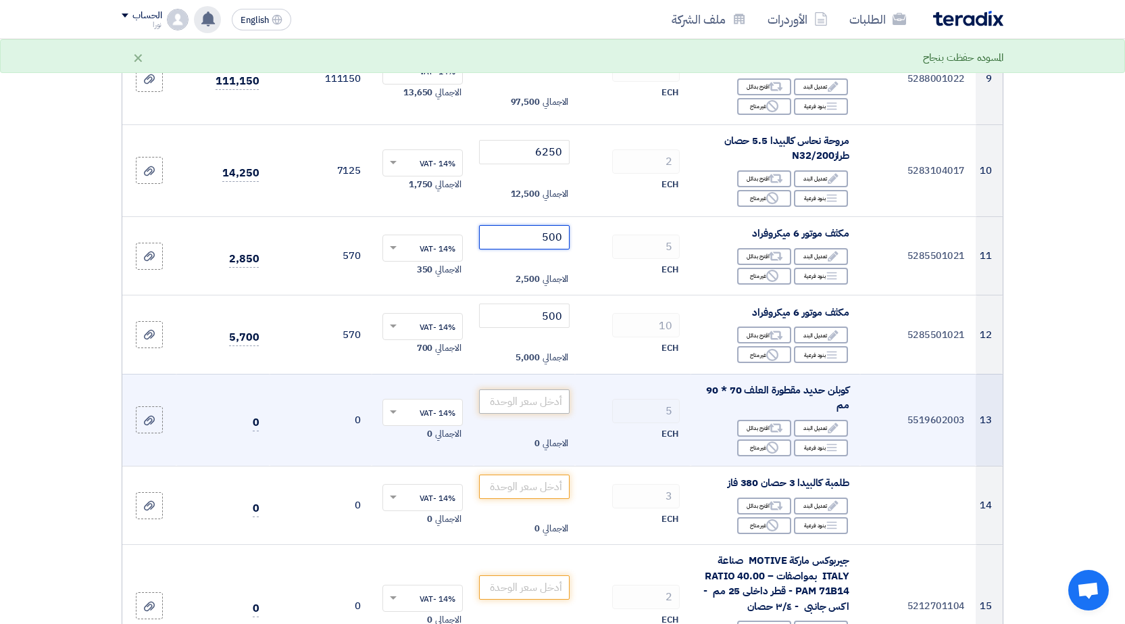
type input "500"
click at [532, 404] on input "number" at bounding box center [524, 401] width 91 height 24
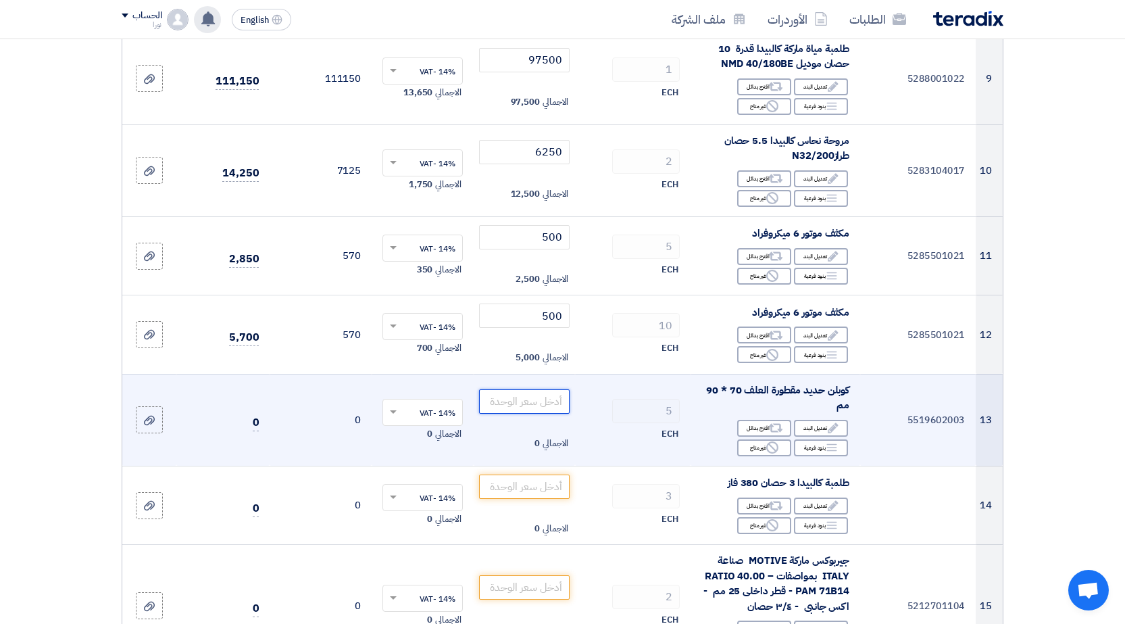
click at [551, 405] on input "number" at bounding box center [524, 401] width 91 height 24
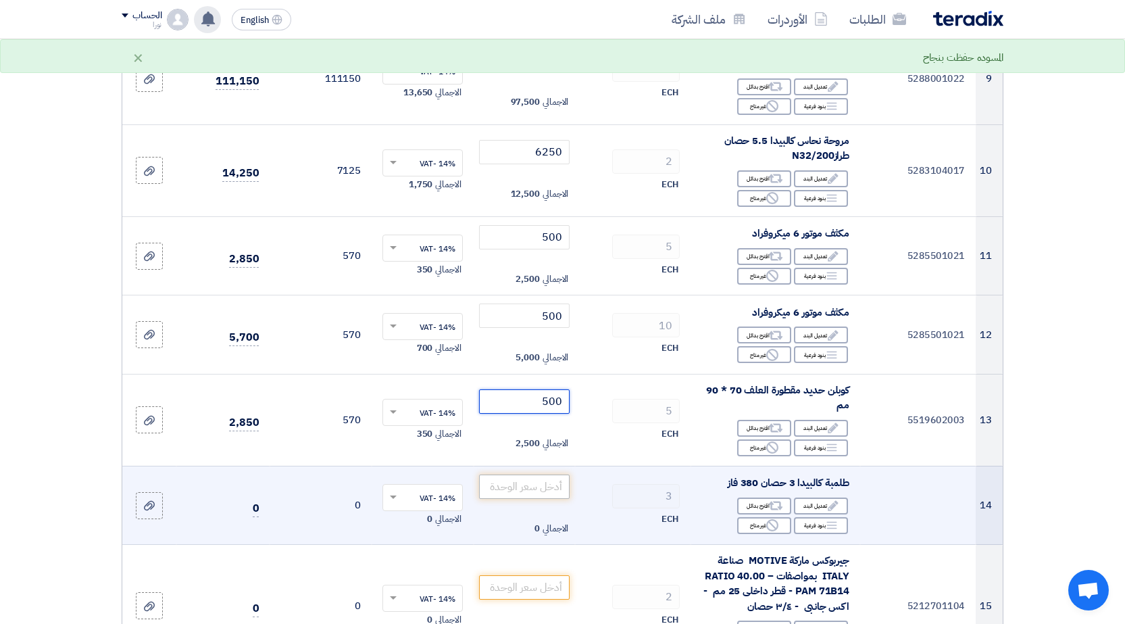
type input "500"
click at [534, 482] on input "number" at bounding box center [524, 486] width 91 height 24
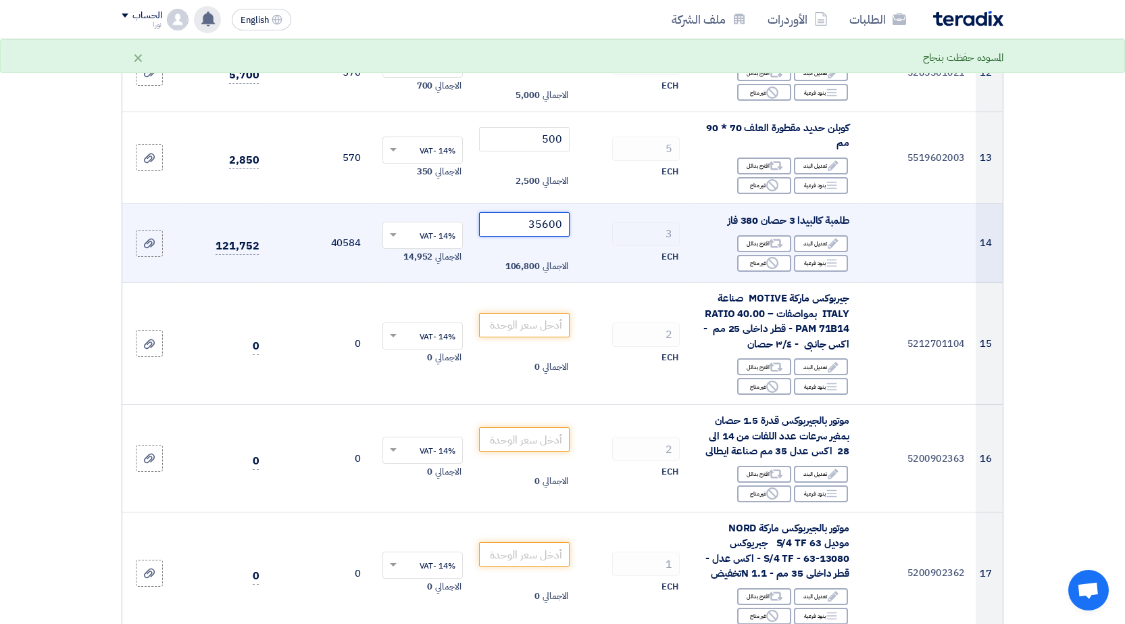
scroll to position [1216, 0]
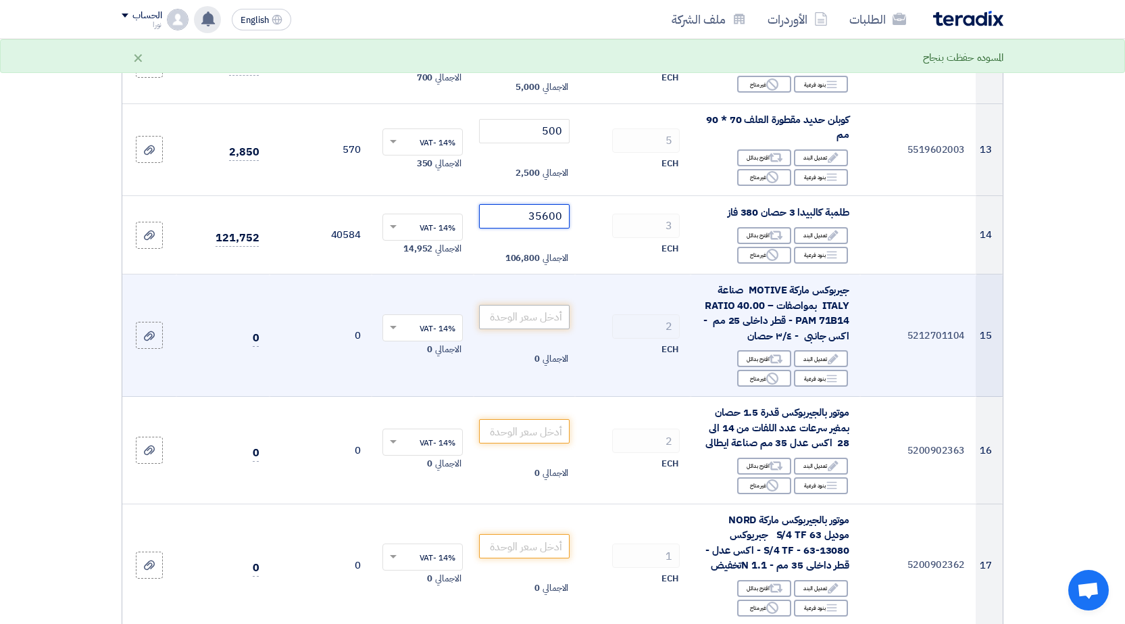
type input "35600"
click at [526, 323] on input "number" at bounding box center [524, 317] width 91 height 24
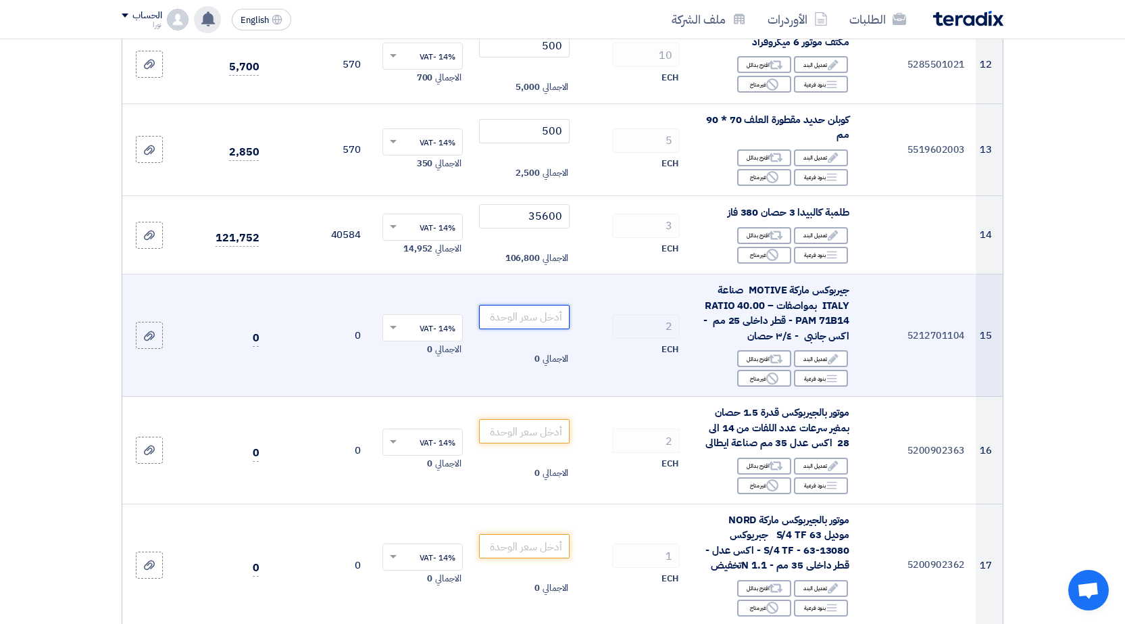
click at [519, 316] on input "number" at bounding box center [524, 317] width 91 height 24
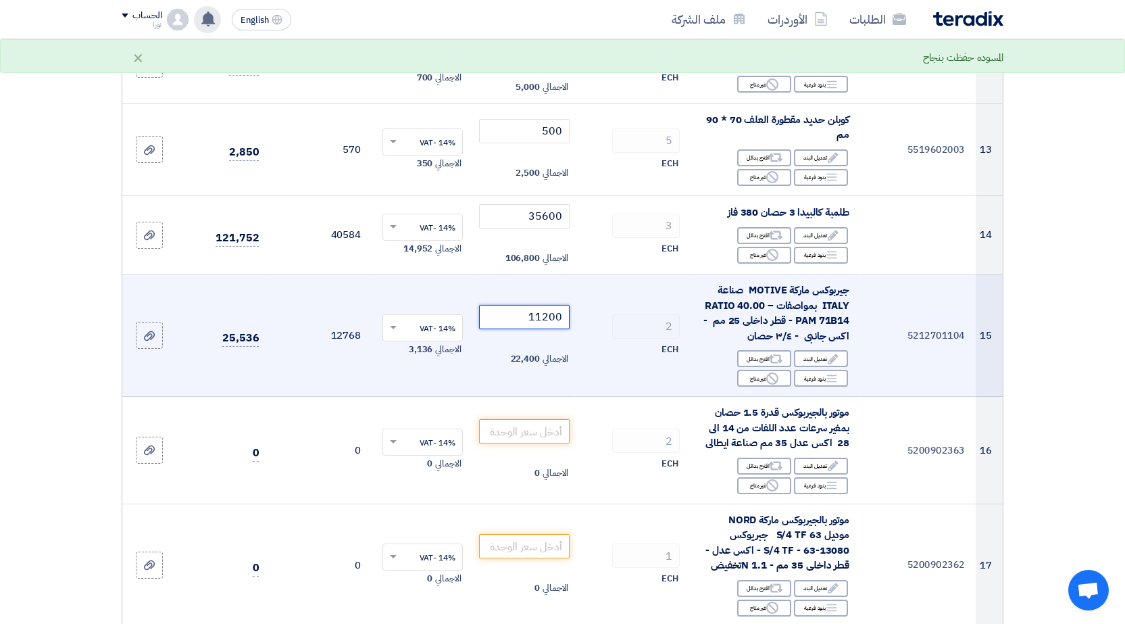
click at [545, 313] on input "11200" at bounding box center [524, 317] width 91 height 24
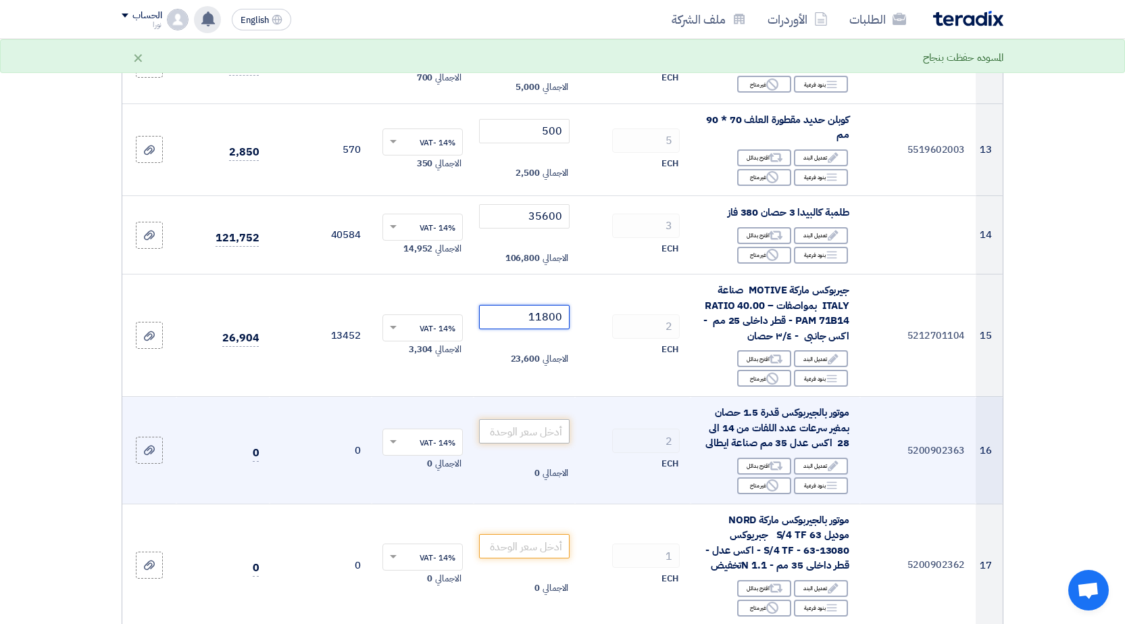
type input "11800"
click at [545, 434] on input "number" at bounding box center [524, 431] width 91 height 24
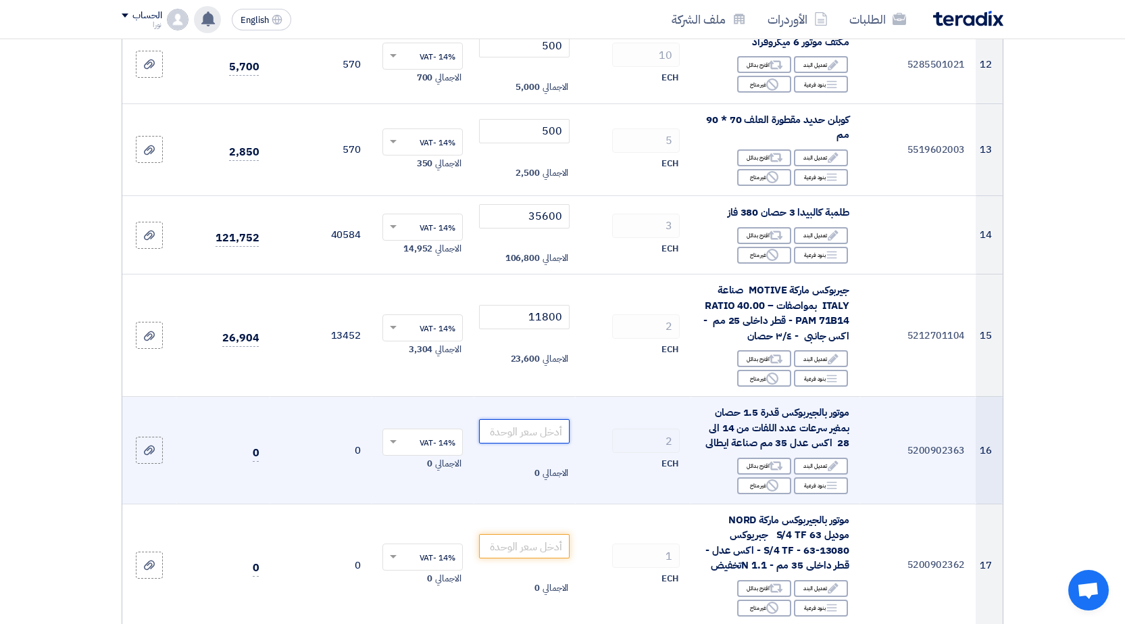
scroll to position [1284, 0]
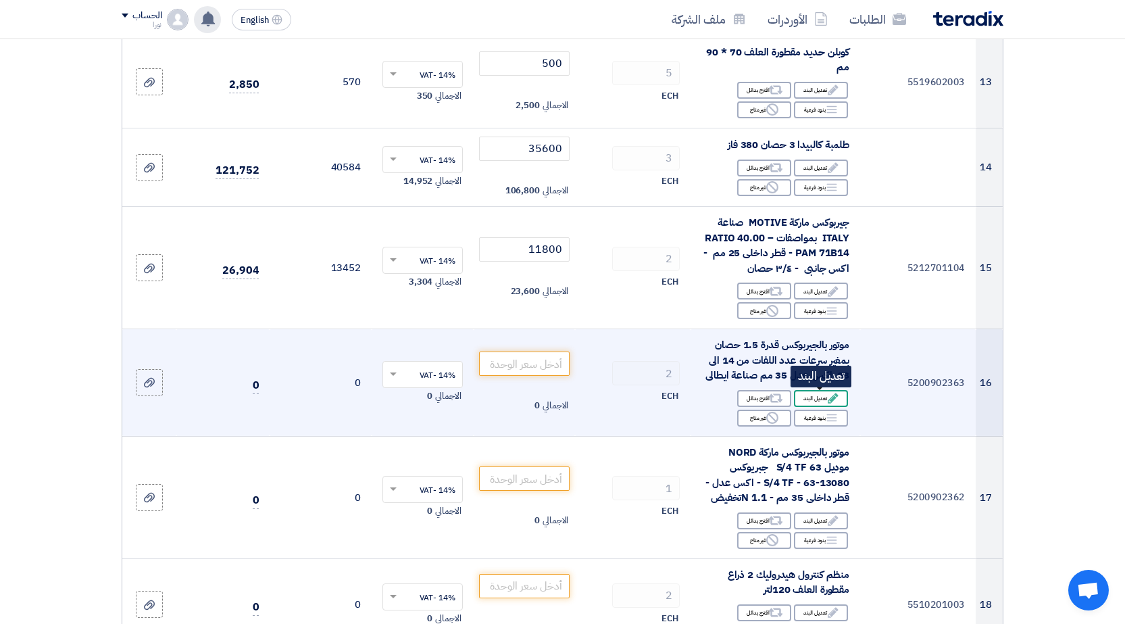
click at [817, 397] on div "Edit تعديل البند" at bounding box center [821, 398] width 54 height 17
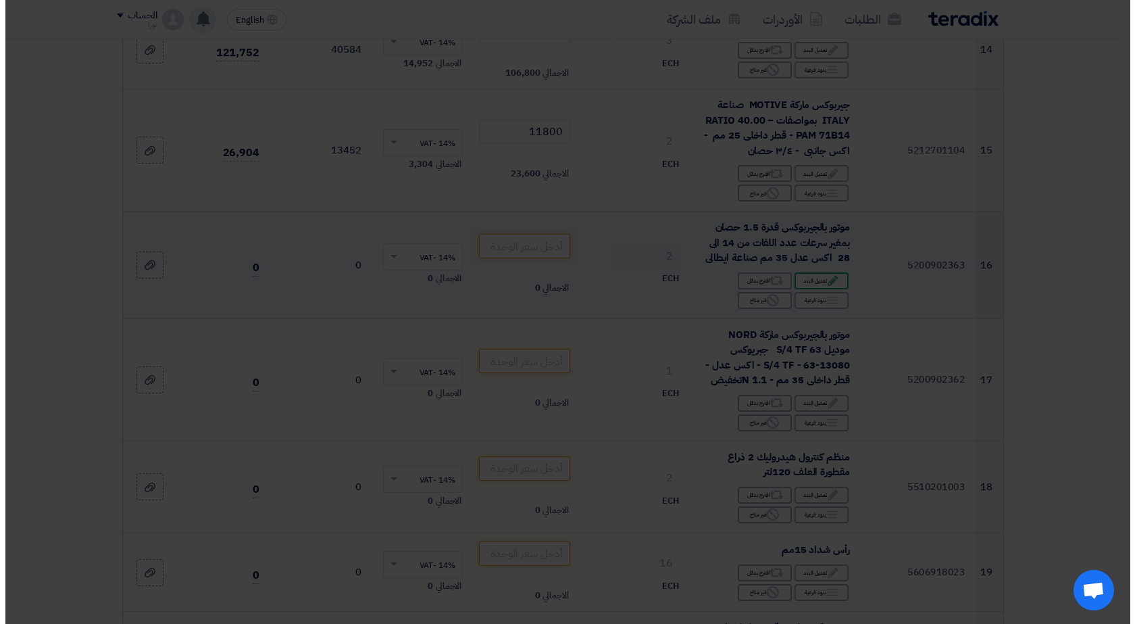
scroll to position [1166, 0]
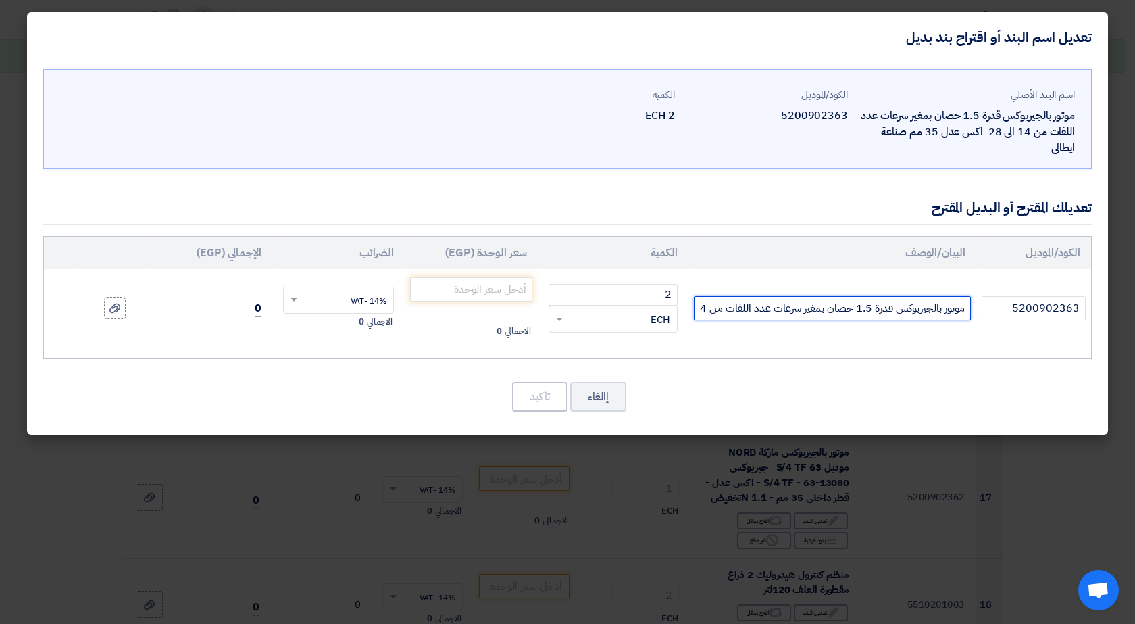
click at [711, 311] on input "موتور بالجيربوكس قدرة 1.5 حصان بمغير سرعات عدد اللفات من 14 الى 28 اكس عدل 35 م…" at bounding box center [832, 308] width 277 height 24
click at [741, 305] on input "موتور بالجيربوكس قدرة 1.5 حصان بمغير سرعات عدد اللفات من 14 الى 28 اكس عدل 35 م…" at bounding box center [832, 308] width 277 height 24
click at [714, 306] on input "موتور بالجيربوكس قدرة 1.5 حصان بمغير سرعات عدد اللفات من 13الى 28 اكس عدل 35 مم…" at bounding box center [832, 308] width 277 height 24
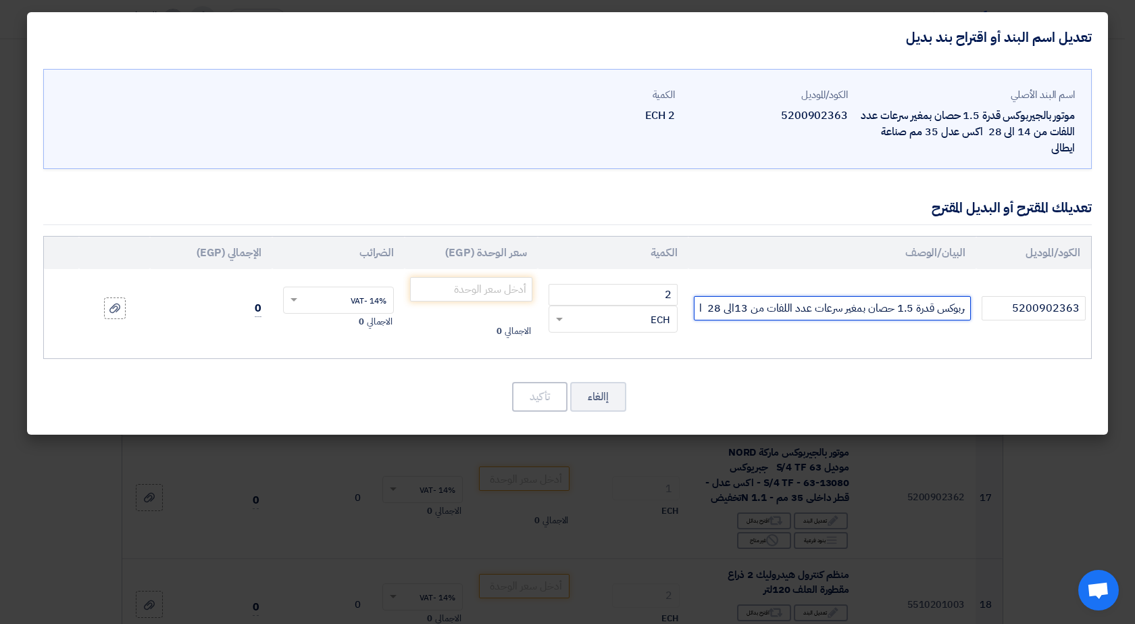
click at [714, 306] on input "موتور بالجيربوكس قدرة 1.5 حصان بمغير سرعات عدد اللفات من 13الى 28 اكس عدل 35 مم…" at bounding box center [832, 308] width 277 height 24
type input "موتور بالجيربوكس قدرة 1.5 حصان بمغير سرعات عدد اللفات من 13الى 70اكس عدل 35 مم …"
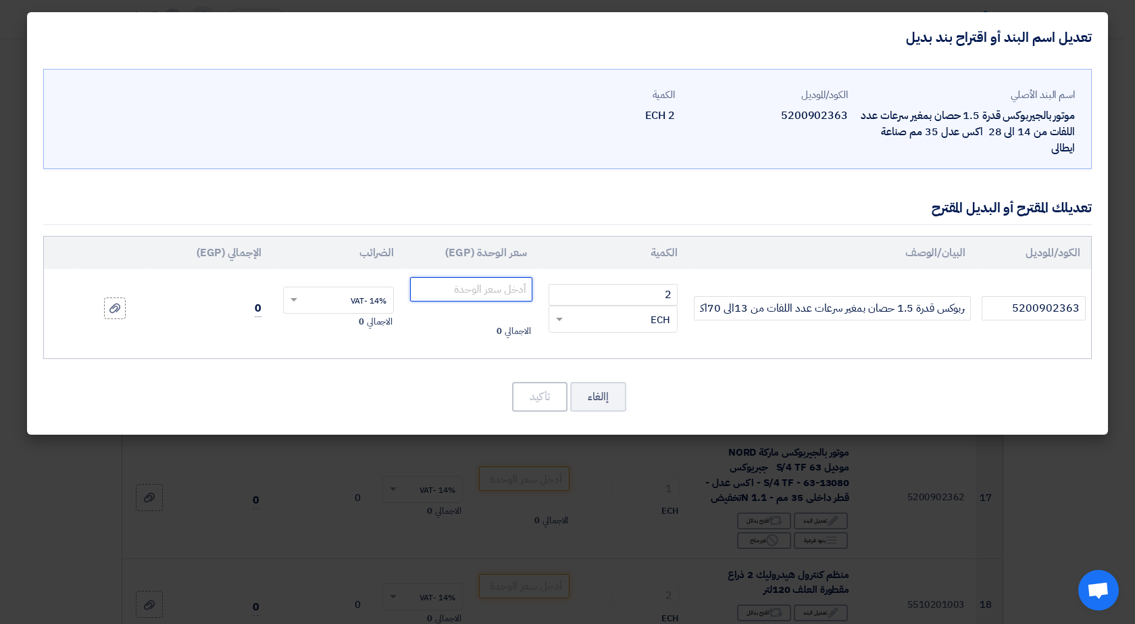
scroll to position [0, 0]
click at [495, 291] on input "number" at bounding box center [471, 289] width 122 height 24
type input "67000"
click at [532, 403] on button "تأكيد" at bounding box center [539, 397] width 55 height 30
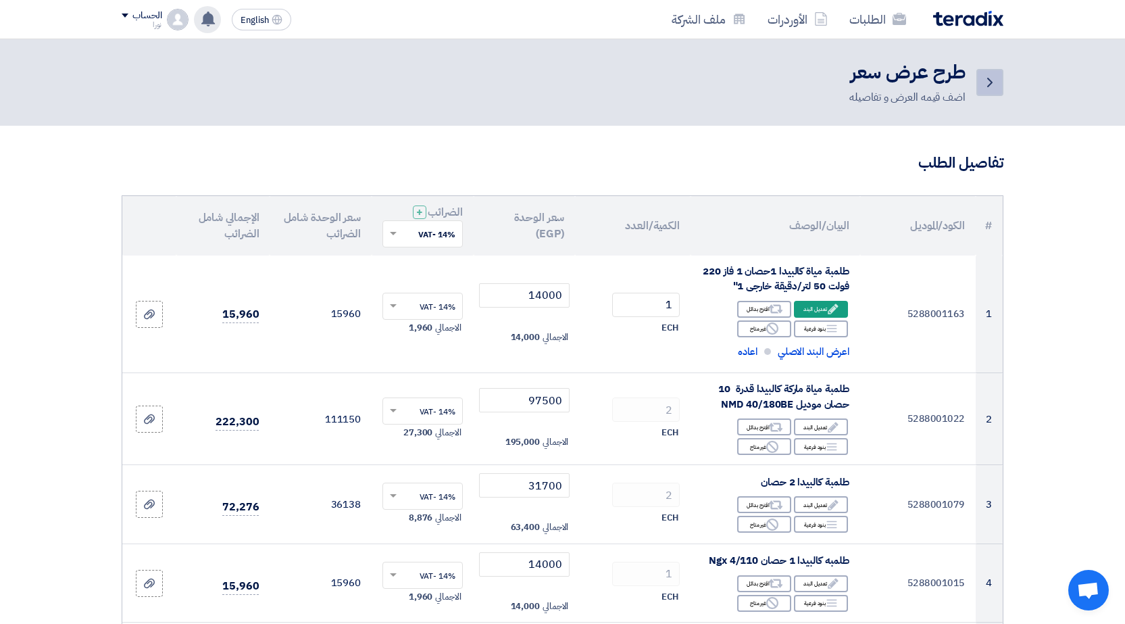
click at [984, 89] on icon "Back" at bounding box center [990, 82] width 16 height 16
